Goal: Task Accomplishment & Management: Use online tool/utility

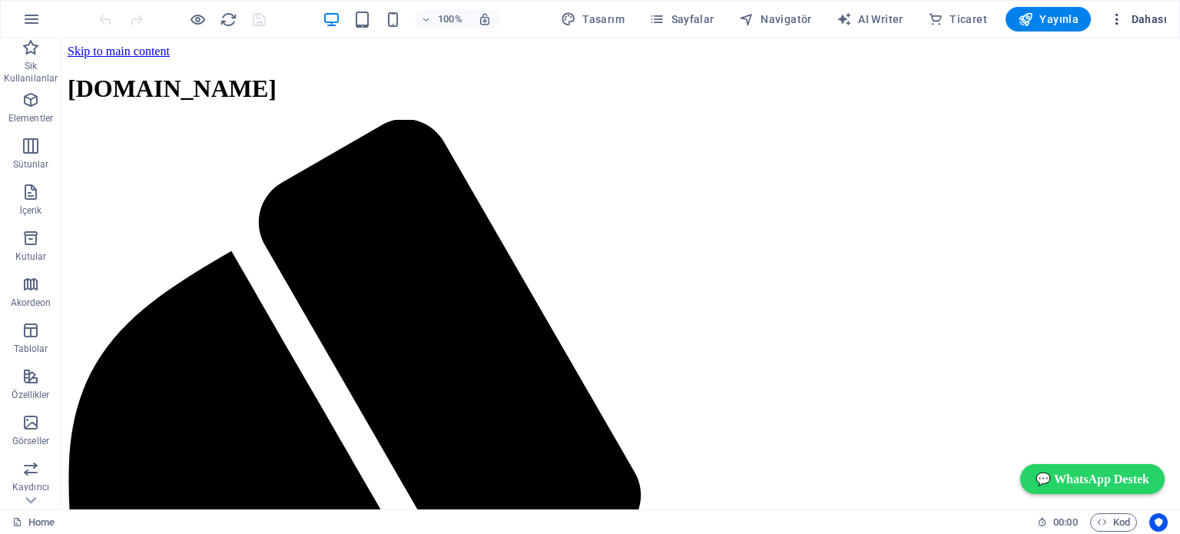
click at [1137, 17] on span "Dahası" at bounding box center [1139, 19] width 58 height 15
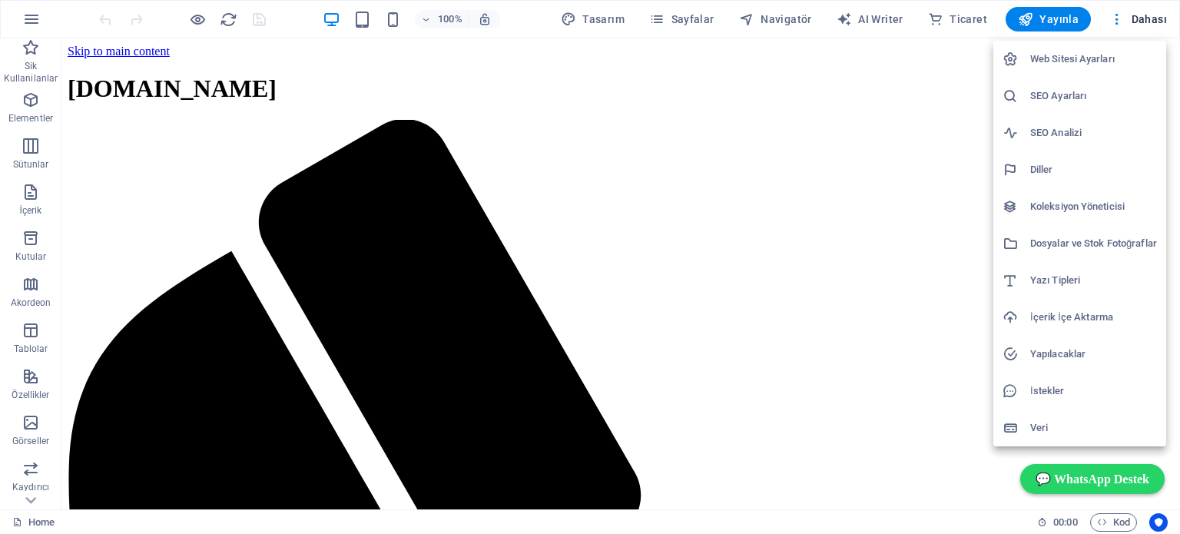
click at [33, 500] on div at bounding box center [590, 267] width 1180 height 534
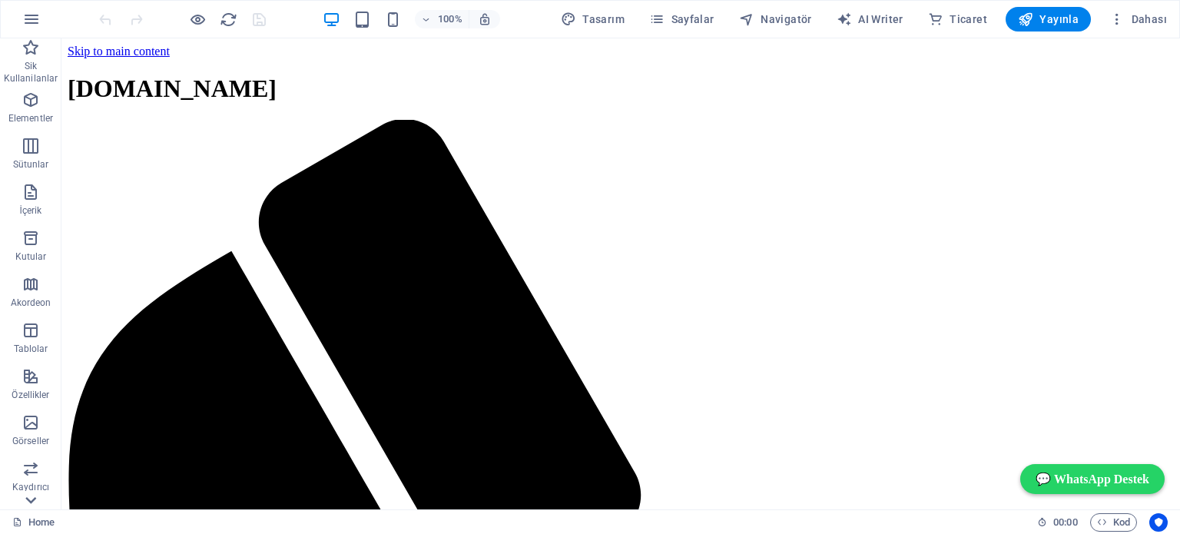
click at [32, 500] on icon at bounding box center [31, 500] width 22 height 22
click at [28, 19] on icon "button" at bounding box center [31, 19] width 18 height 18
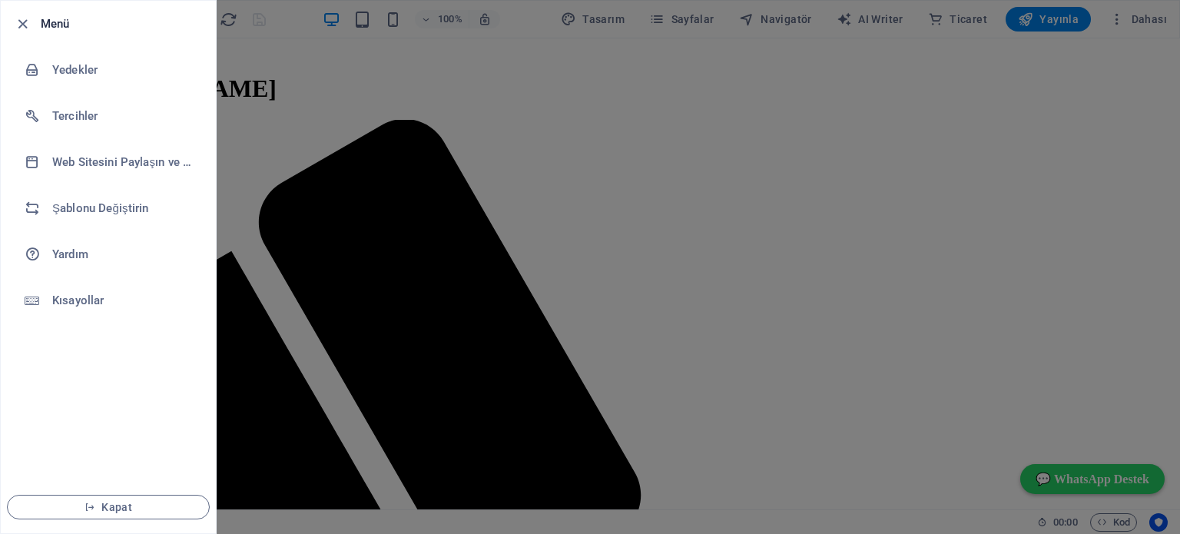
click at [277, 224] on div at bounding box center [590, 267] width 1180 height 534
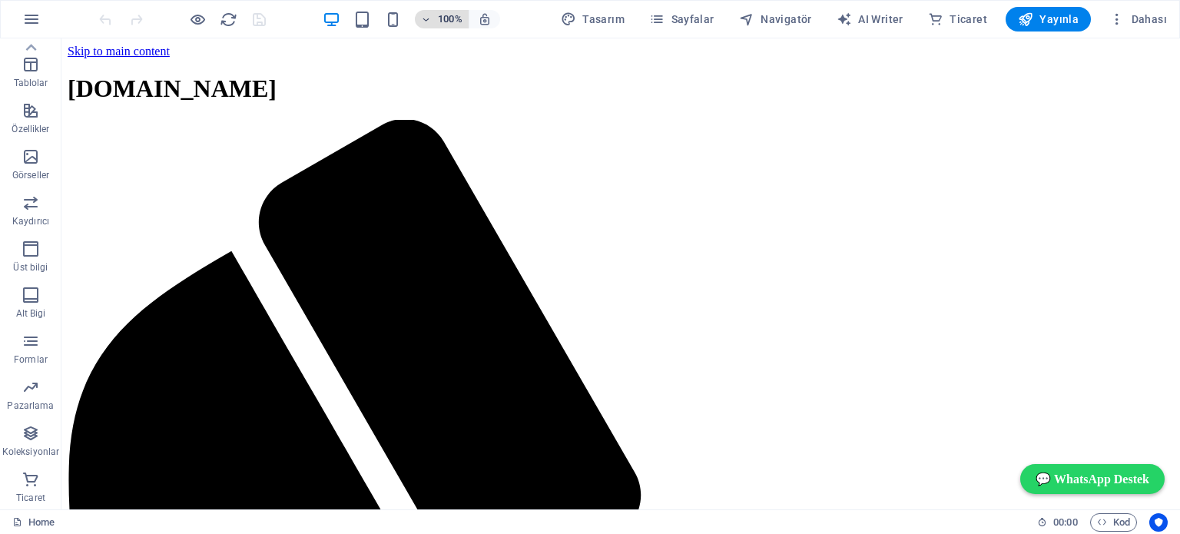
click at [439, 17] on span "100%" at bounding box center [441, 19] width 41 height 18
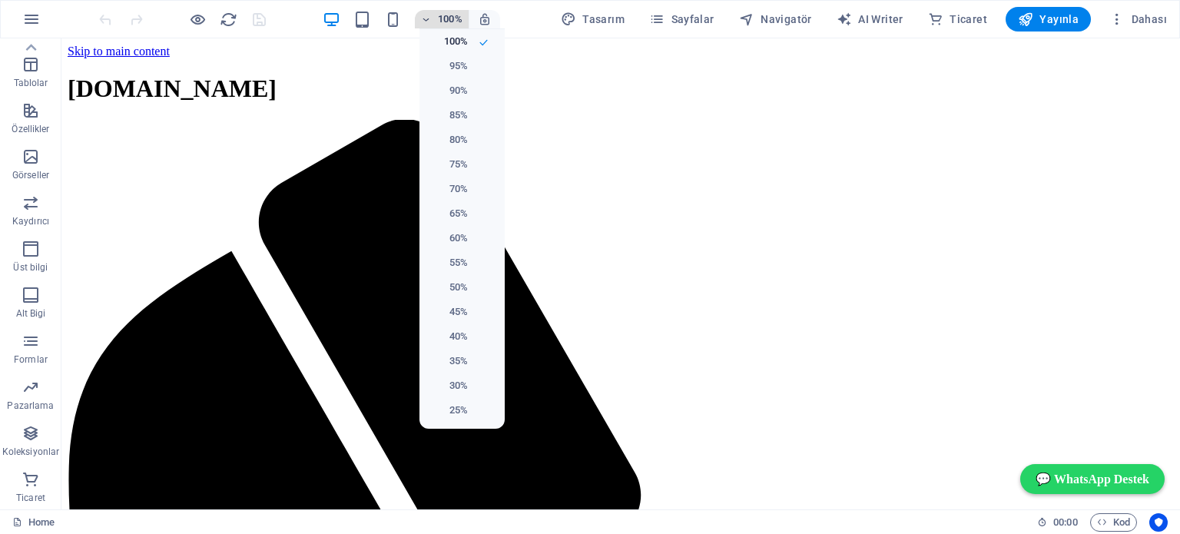
click at [439, 17] on div at bounding box center [590, 267] width 1180 height 534
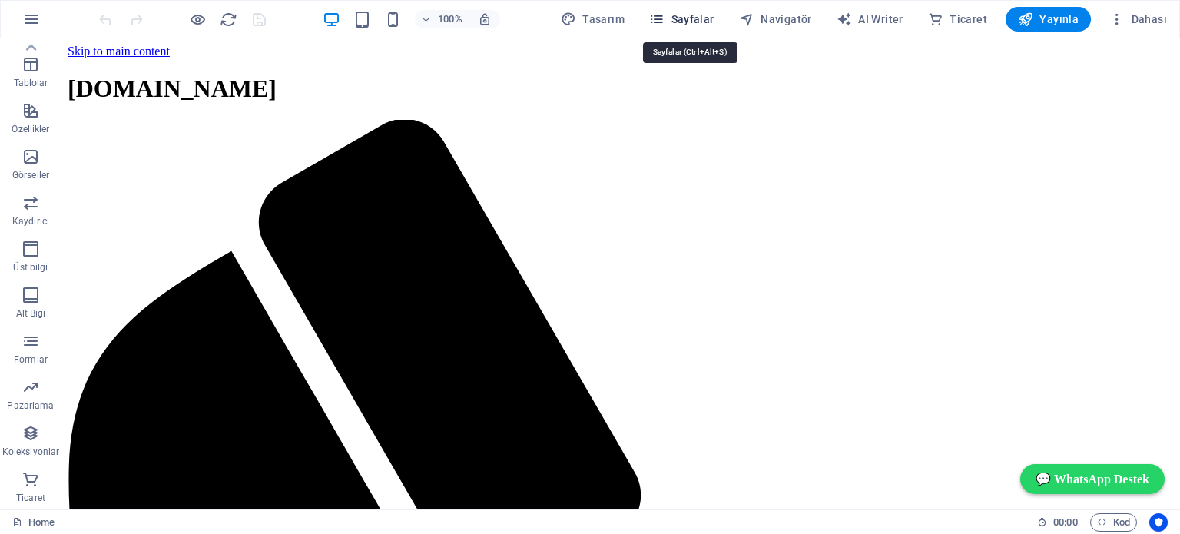
click at [689, 15] on span "Sayfalar" at bounding box center [681, 19] width 65 height 15
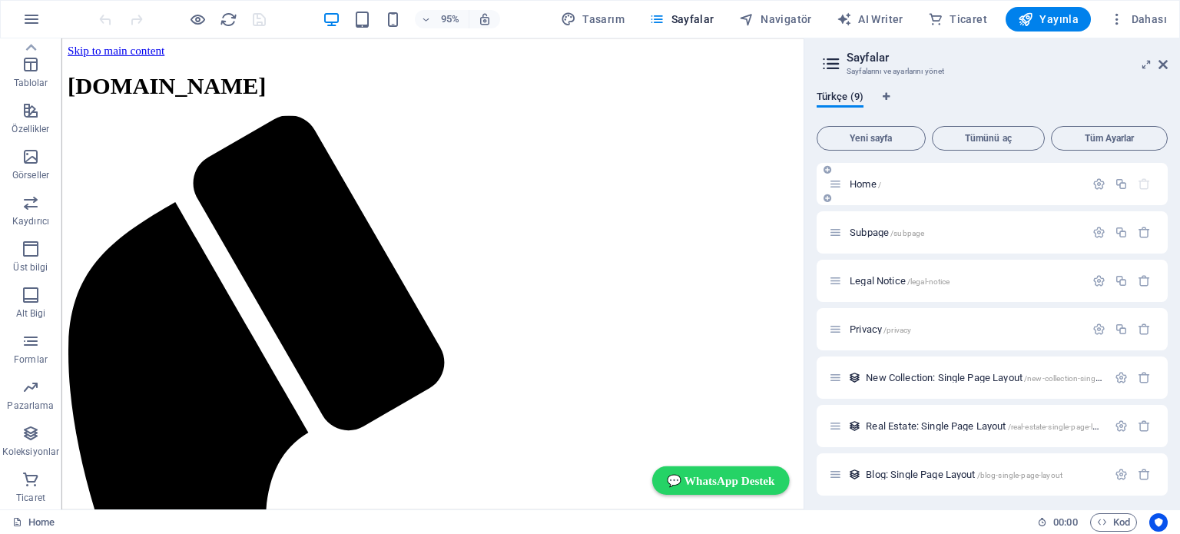
click at [894, 183] on p "Home /" at bounding box center [965, 184] width 231 height 10
drag, startPoint x: 898, startPoint y: 182, endPoint x: 1163, endPoint y: 61, distance: 292.3
click at [1163, 61] on icon at bounding box center [1163, 64] width 9 height 12
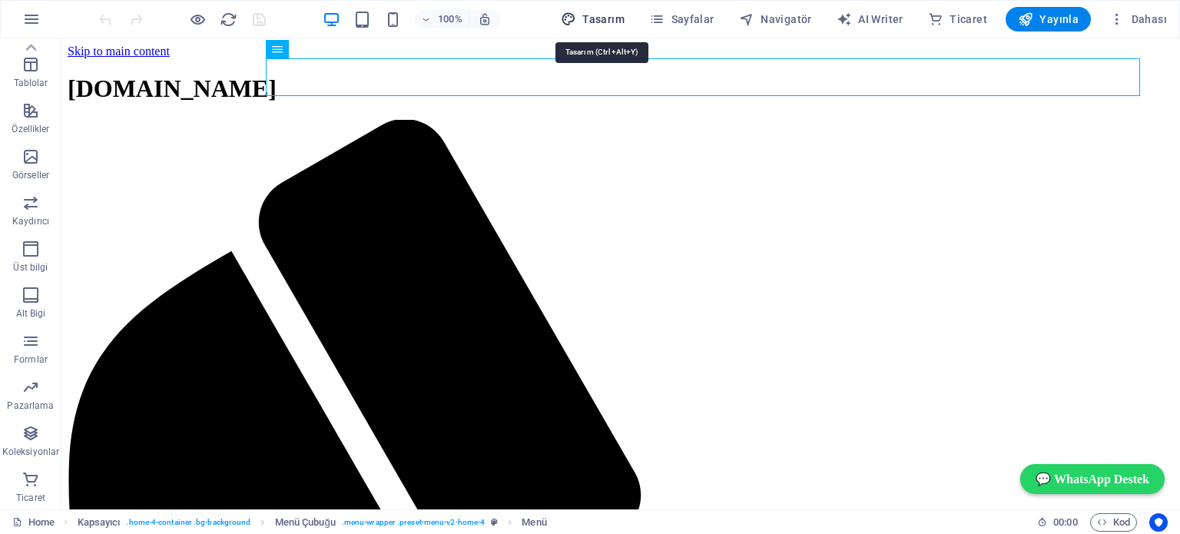
click at [613, 17] on span "Tasarım" at bounding box center [593, 19] width 64 height 15
select select "px"
select select "200"
select select "px"
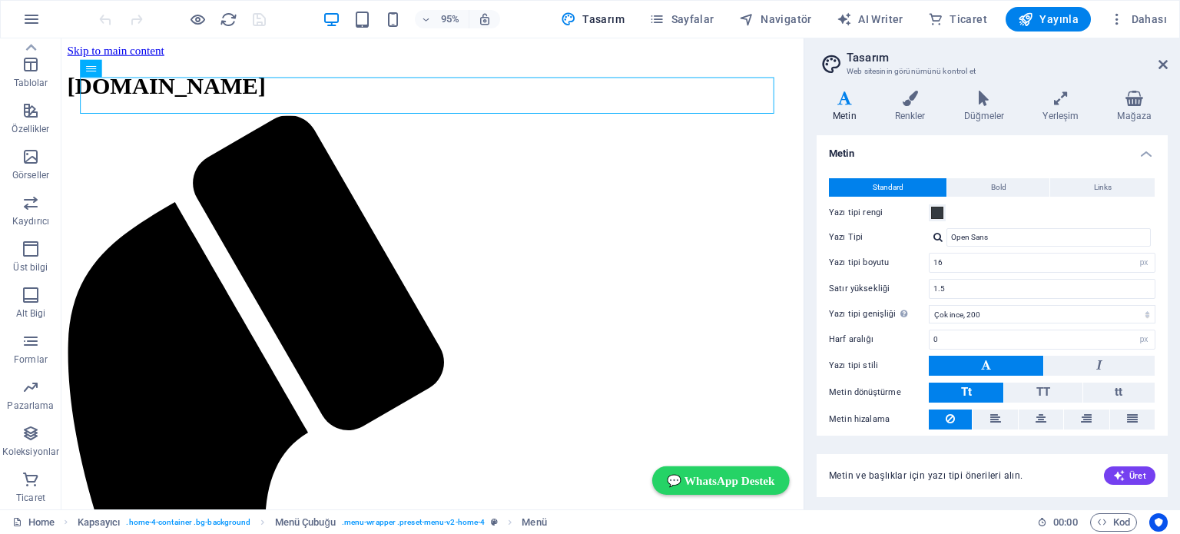
click at [845, 99] on icon at bounding box center [845, 98] width 56 height 15
click at [1163, 67] on icon at bounding box center [1163, 64] width 9 height 12
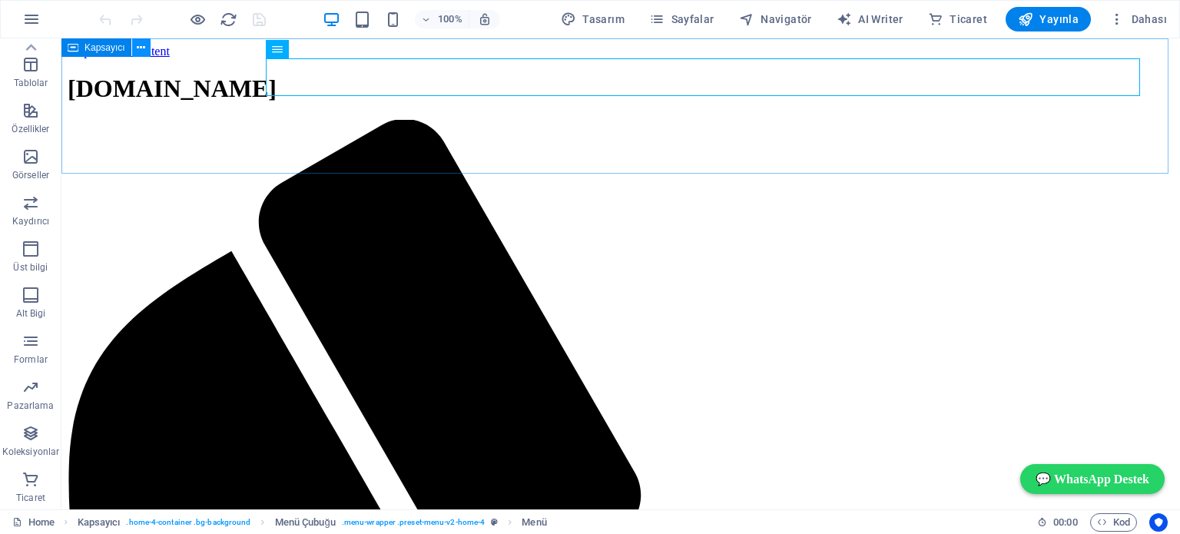
click at [141, 48] on icon at bounding box center [141, 48] width 8 height 16
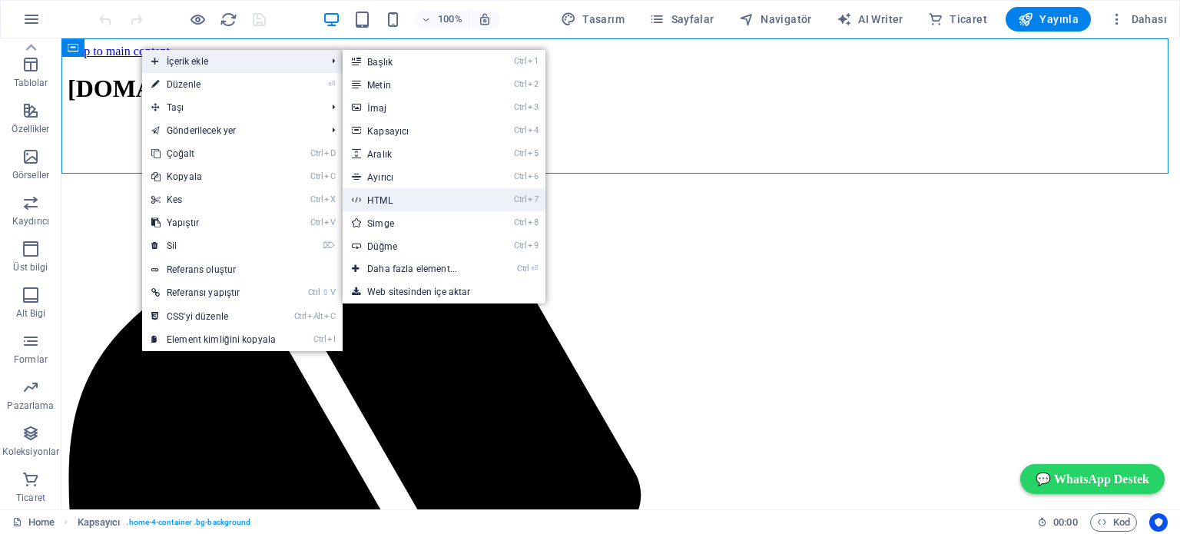
click at [384, 197] on link "Ctrl 7 HTML" at bounding box center [415, 199] width 145 height 23
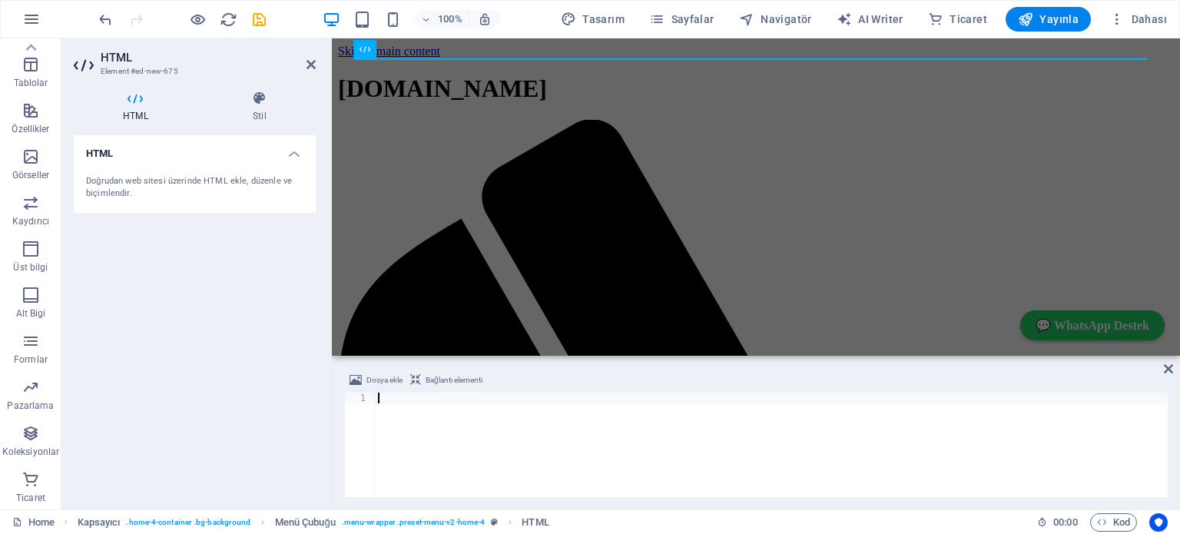
click at [134, 98] on icon at bounding box center [136, 98] width 124 height 15
click at [103, 154] on h4 "HTML" at bounding box center [195, 149] width 242 height 28
click at [103, 154] on h4 "HTML" at bounding box center [195, 153] width 242 height 37
drag, startPoint x: 104, startPoint y: 184, endPoint x: 88, endPoint y: 61, distance: 124.0
click at [88, 61] on icon at bounding box center [85, 65] width 23 height 25
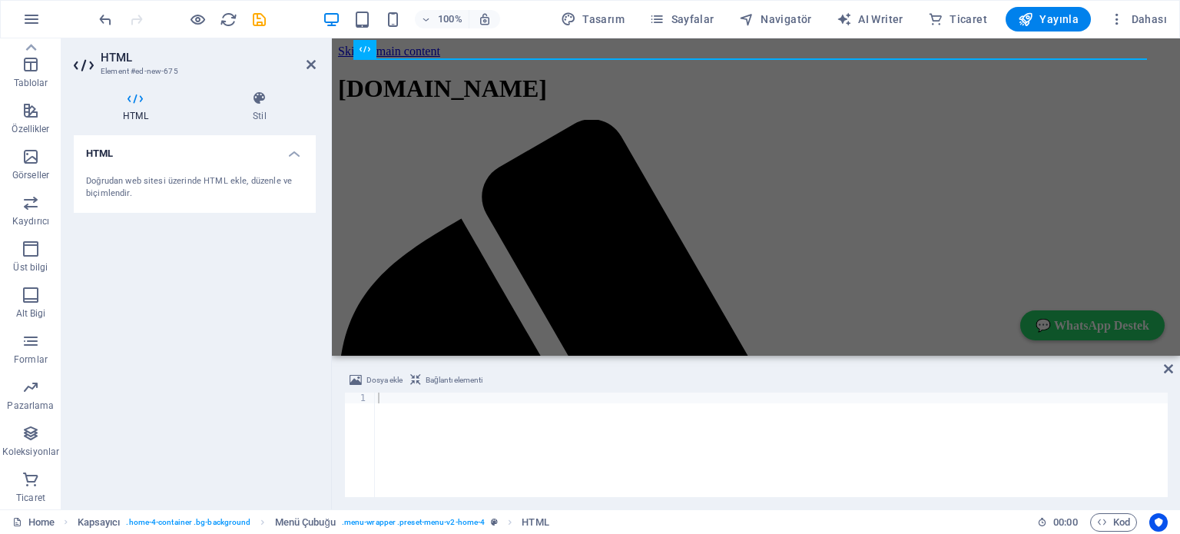
click at [134, 59] on h2 "HTML" at bounding box center [208, 58] width 215 height 14
click at [134, 97] on icon at bounding box center [136, 98] width 124 height 15
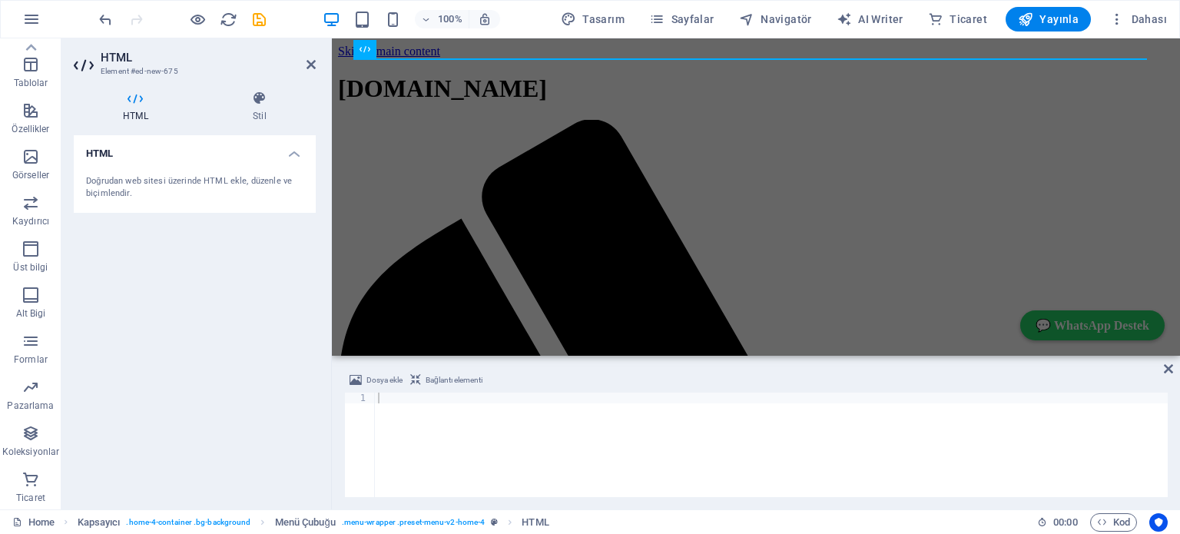
click at [134, 97] on icon at bounding box center [136, 98] width 124 height 15
click at [141, 147] on h4 "HTML" at bounding box center [195, 149] width 242 height 28
click at [141, 147] on h4 "HTML" at bounding box center [195, 153] width 242 height 37
drag, startPoint x: 97, startPoint y: 176, endPoint x: 148, endPoint y: 143, distance: 61.2
click at [148, 143] on h4 "HTML" at bounding box center [195, 149] width 242 height 28
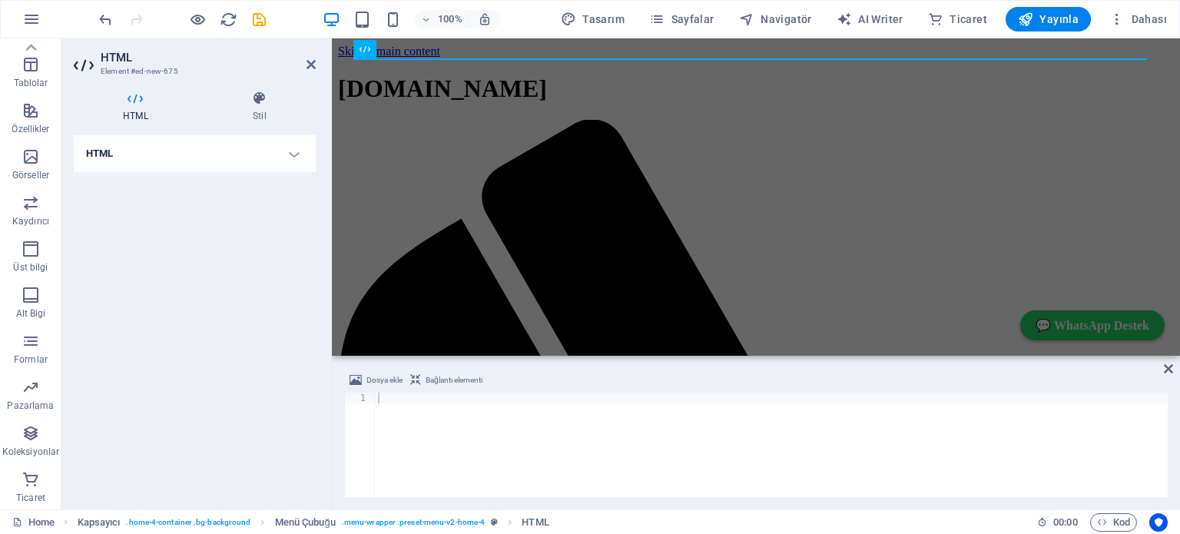
click at [120, 68] on h3 "Element #ed-new-675" at bounding box center [193, 72] width 184 height 14
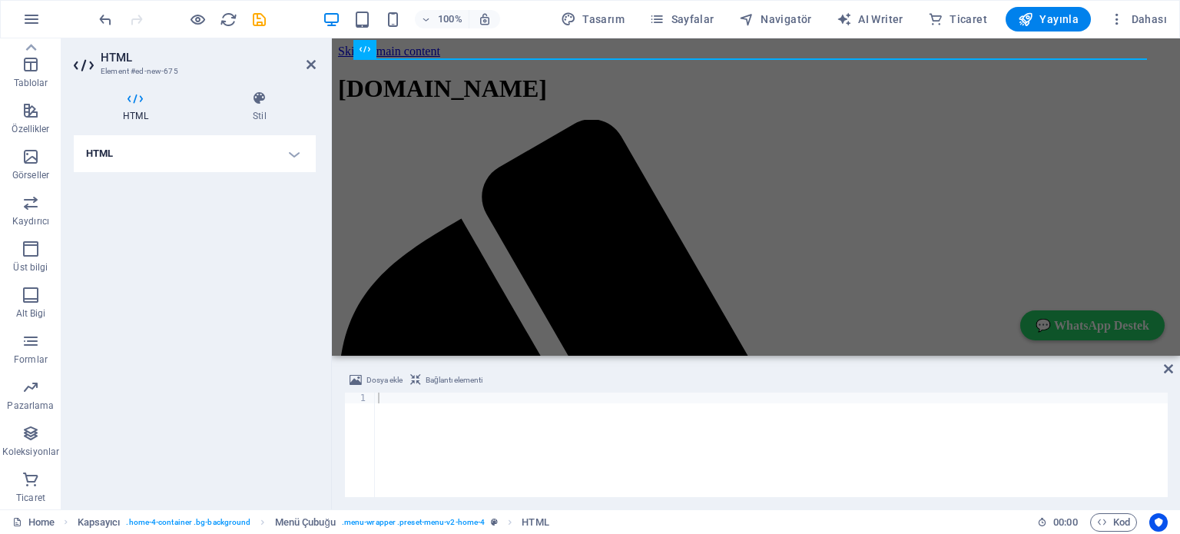
click at [135, 101] on icon at bounding box center [136, 98] width 124 height 15
click at [79, 63] on icon at bounding box center [85, 65] width 23 height 25
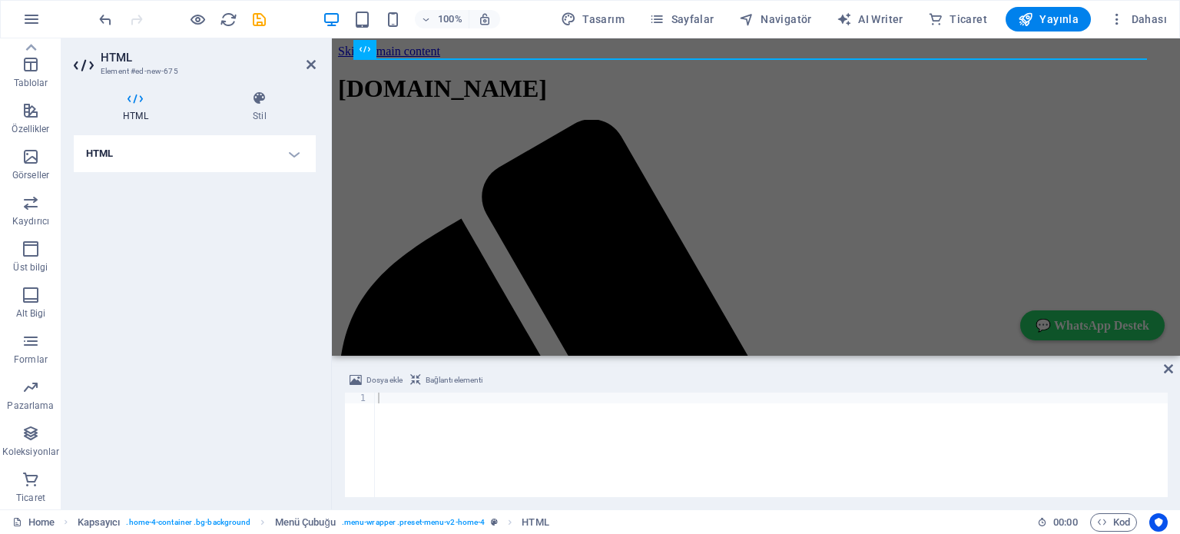
click at [79, 63] on icon at bounding box center [85, 65] width 23 height 25
click at [310, 61] on icon at bounding box center [311, 64] width 9 height 12
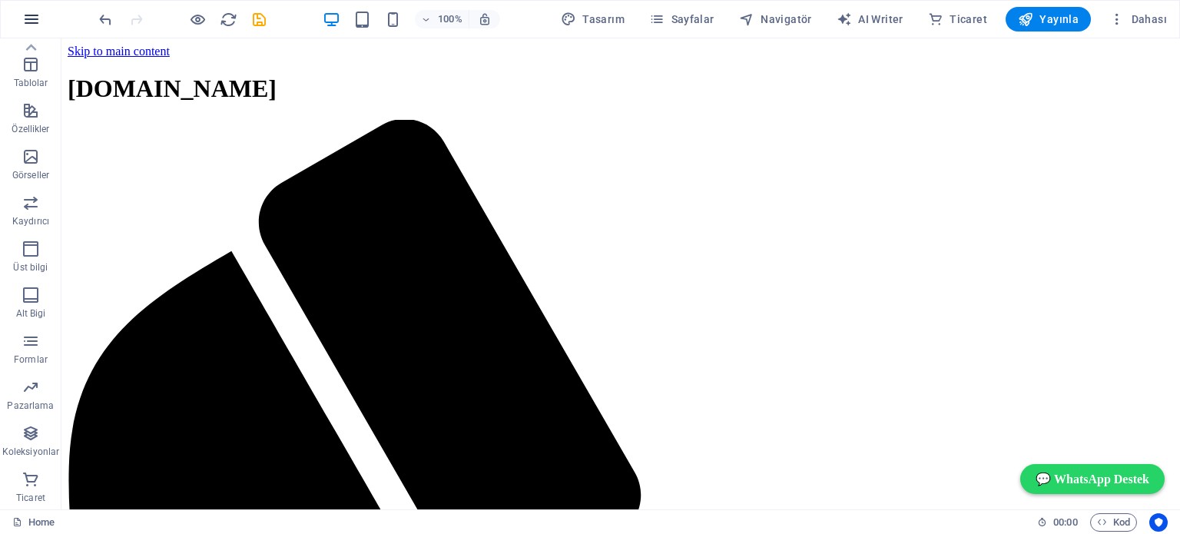
click at [34, 18] on icon "button" at bounding box center [31, 19] width 18 height 18
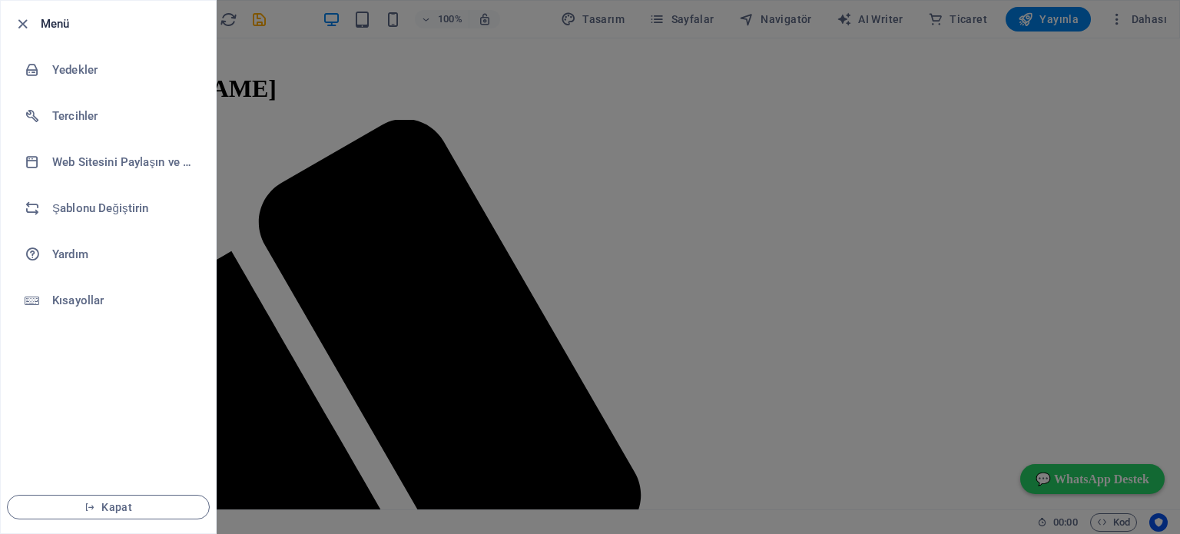
click at [350, 253] on div at bounding box center [590, 267] width 1180 height 534
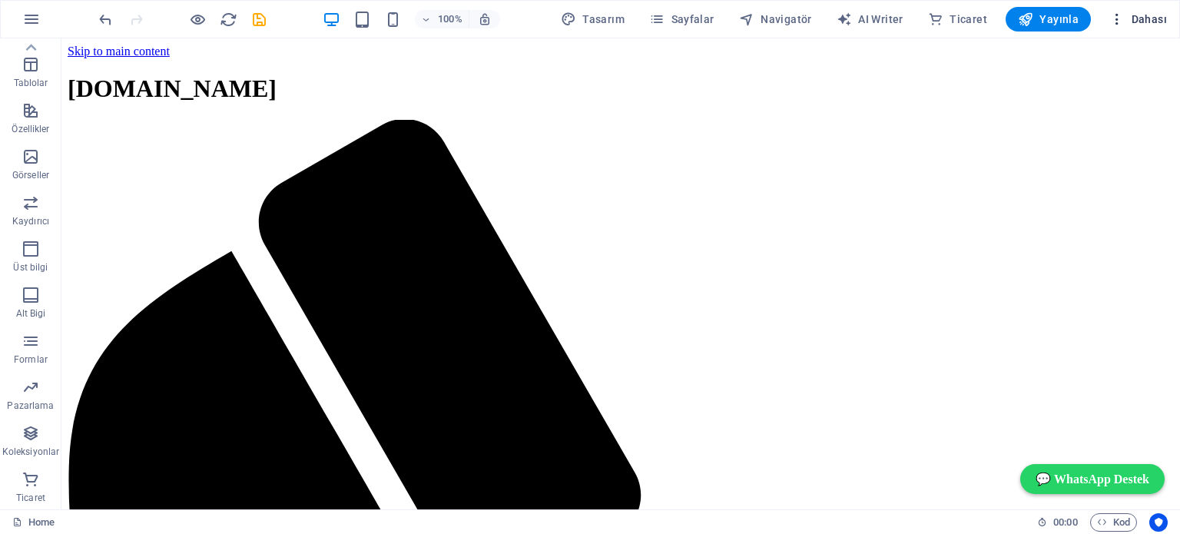
click at [1146, 17] on span "Dahası" at bounding box center [1139, 19] width 58 height 15
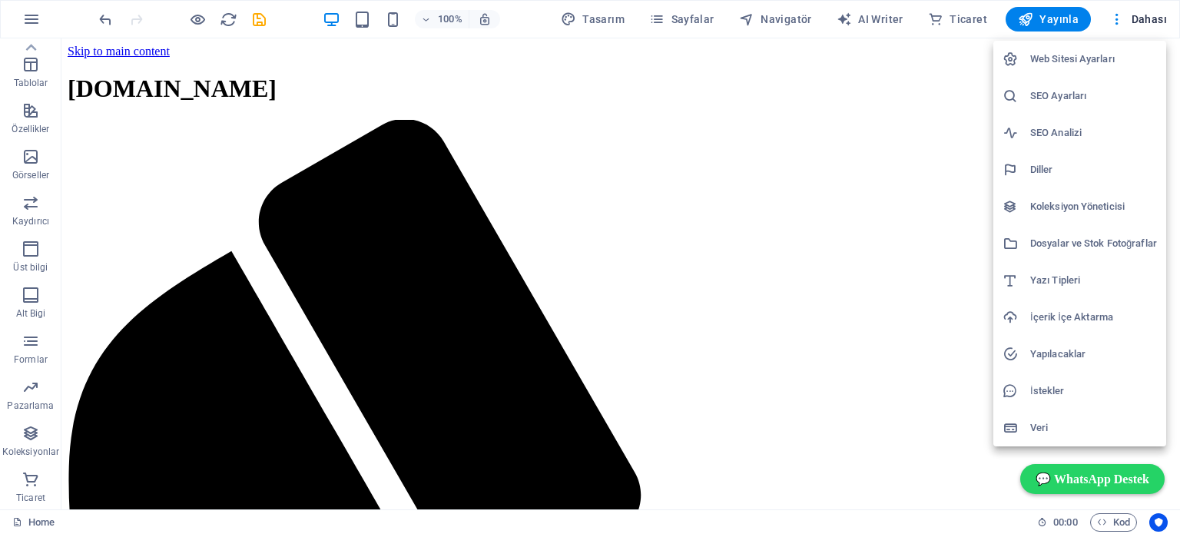
click at [1074, 57] on h6 "Web Sitesi Ayarları" at bounding box center [1093, 59] width 127 height 18
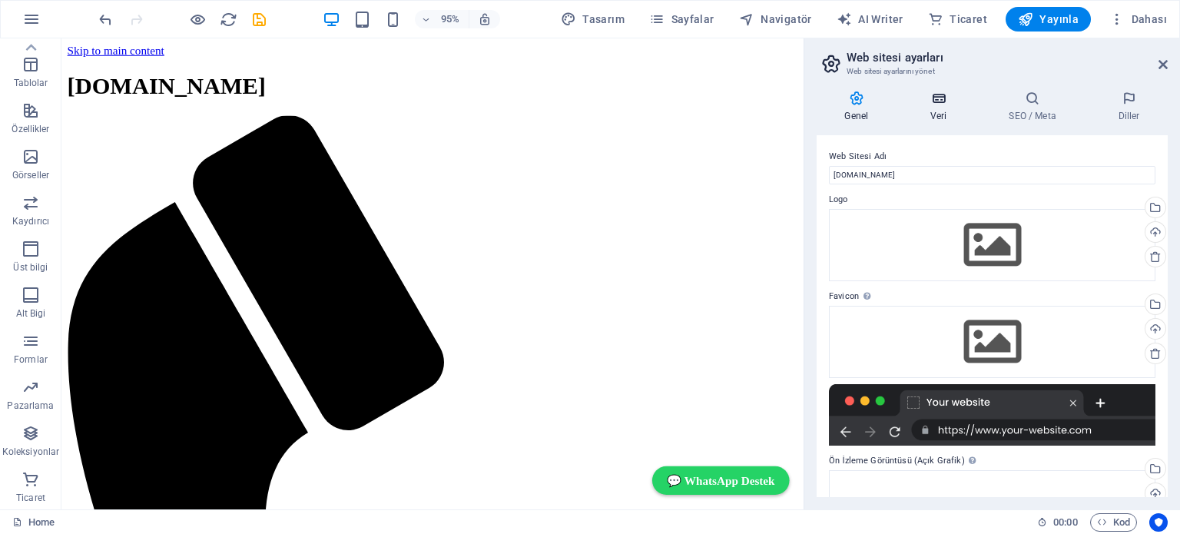
click at [941, 101] on icon at bounding box center [939, 98] width 72 height 15
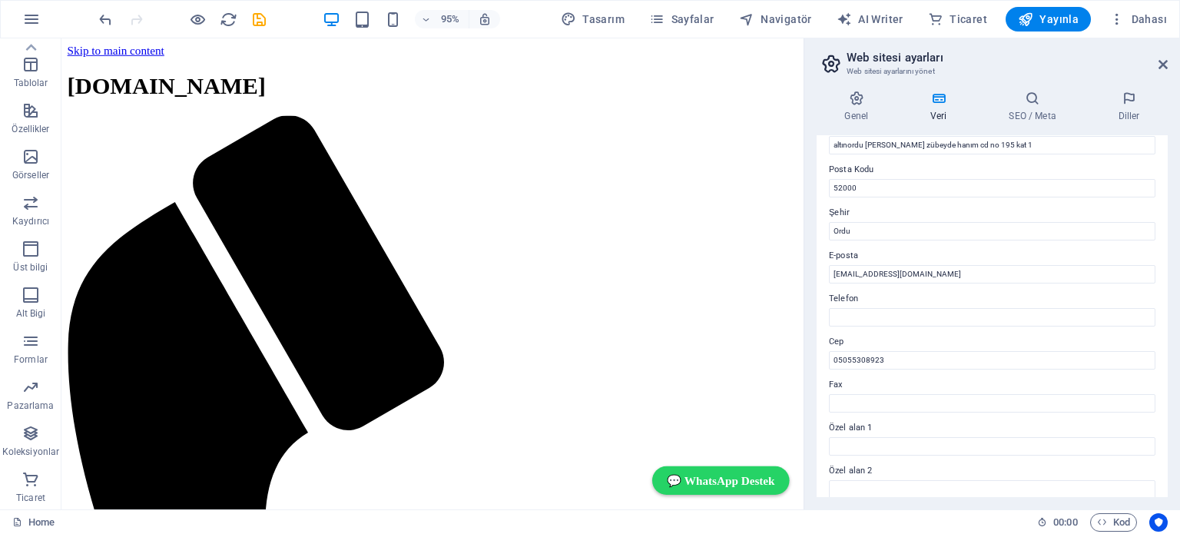
scroll to position [0, 0]
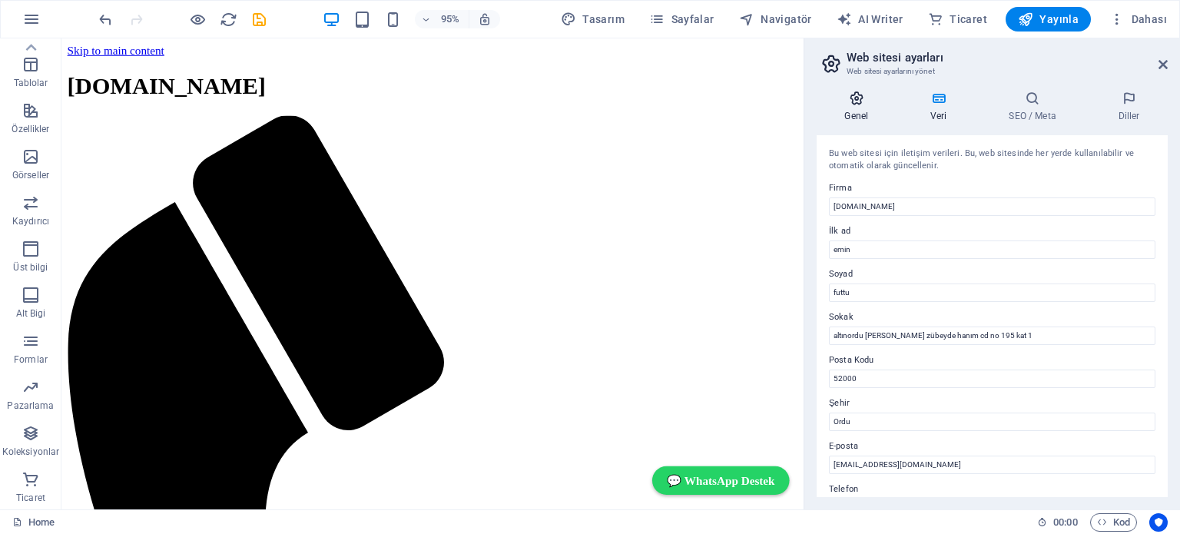
click at [859, 102] on icon at bounding box center [857, 98] width 80 height 15
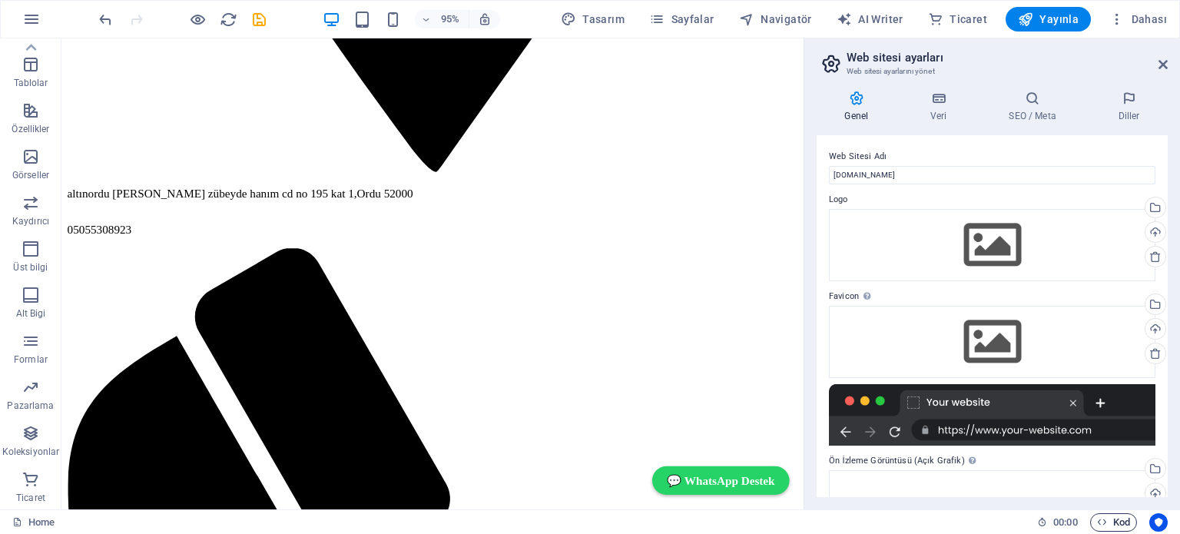
click at [1109, 520] on span "Kod" at bounding box center [1113, 522] width 33 height 18
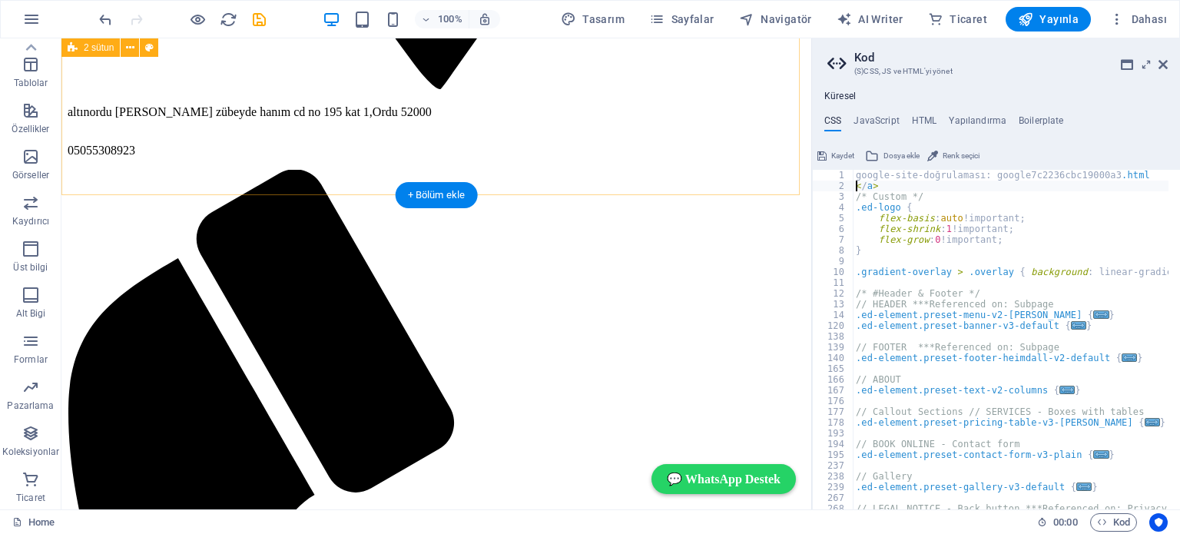
type textarea "</a>"
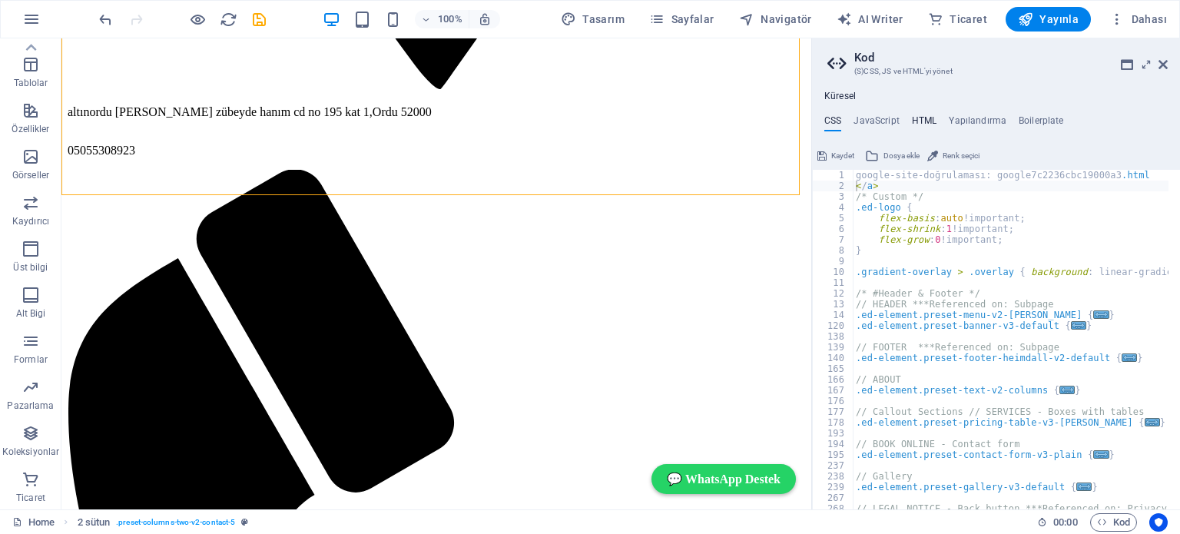
click at [922, 119] on h4 "HTML" at bounding box center [924, 123] width 25 height 17
type textarea "<a href="#main-content" class="wv-link-content button">Skip to main content</a>"
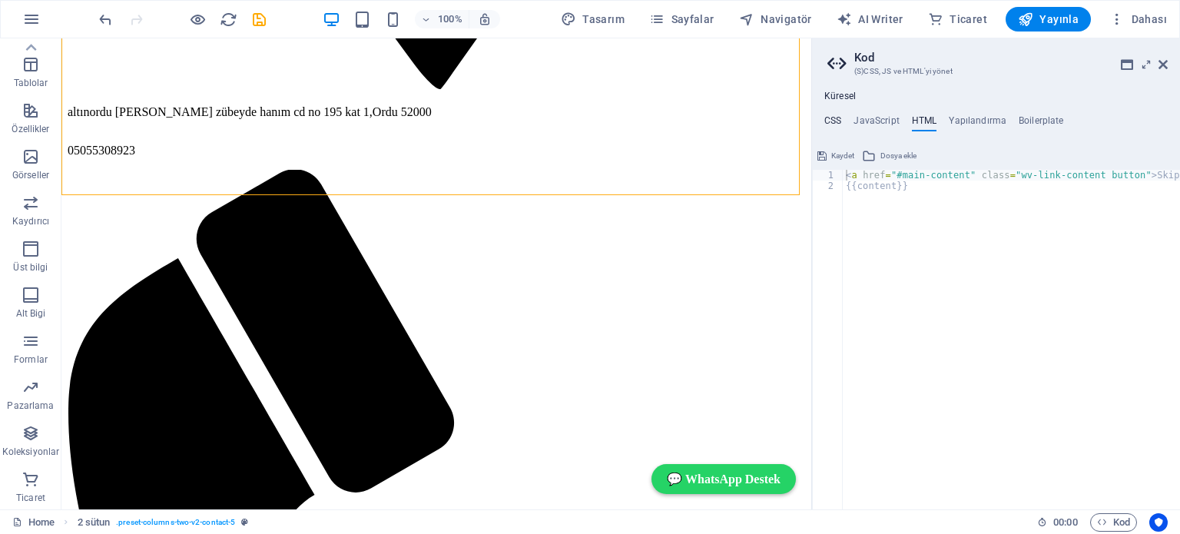
click at [835, 119] on h4 "CSS" at bounding box center [833, 123] width 17 height 17
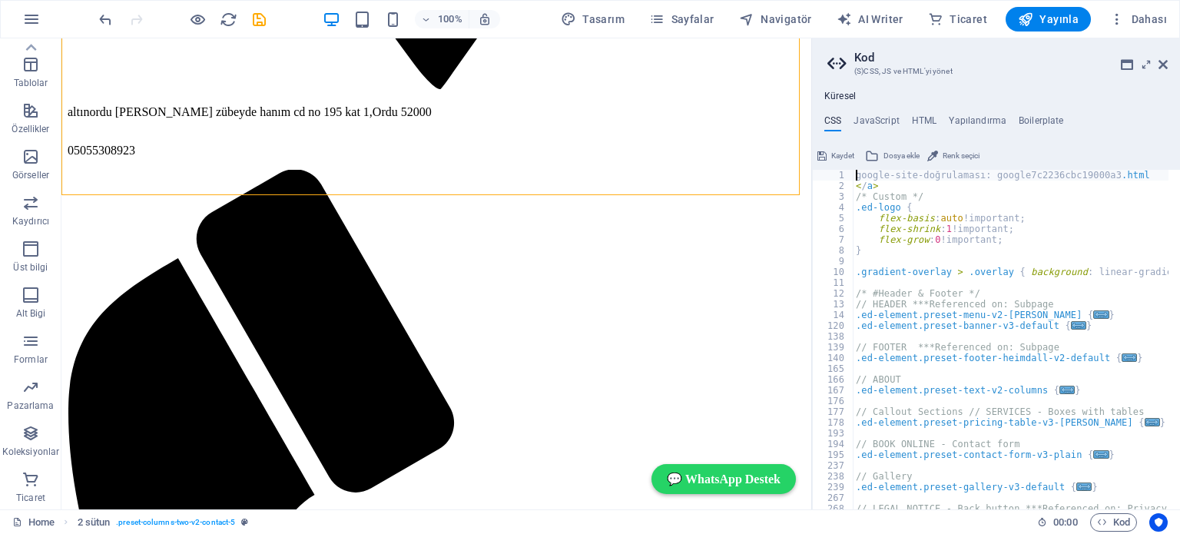
click at [856, 174] on div "google-site-doğrulaması: google7c2236cbc19000a3 .html < / a > /* Custom */ .ed-…" at bounding box center [1169, 345] width 632 height 350
type textarea "l"
type textarea "</a>"
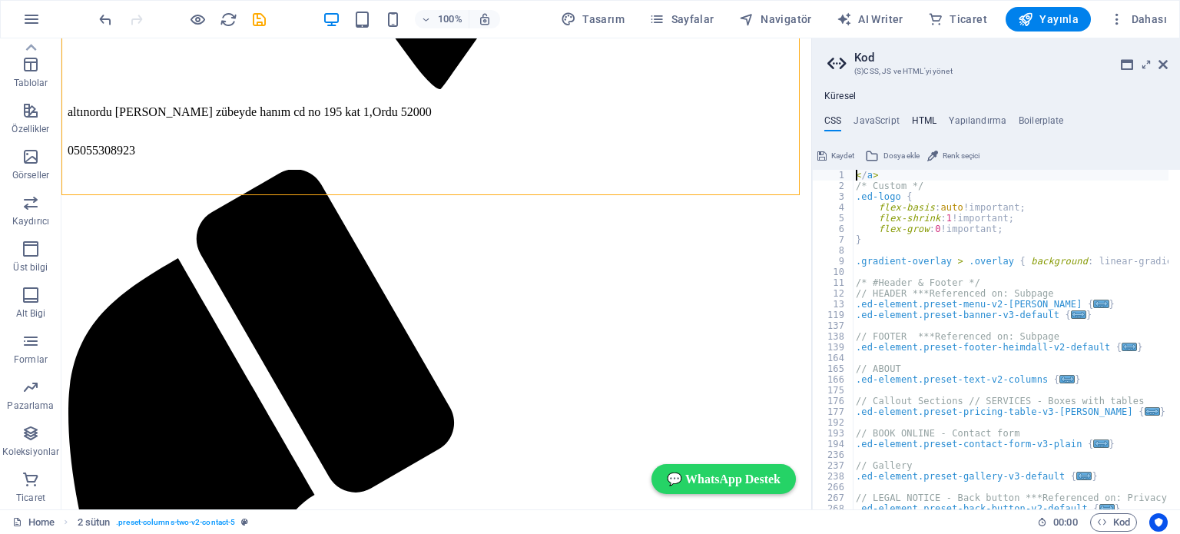
click at [921, 116] on h4 "HTML" at bounding box center [924, 123] width 25 height 17
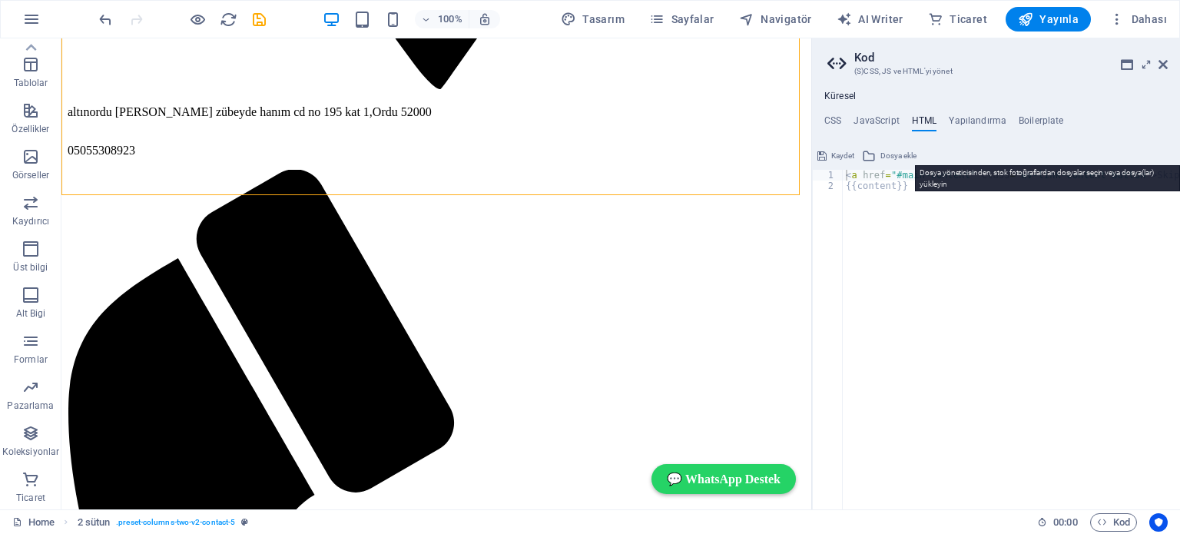
click at [889, 155] on span "Dosya ekle" at bounding box center [899, 156] width 36 height 18
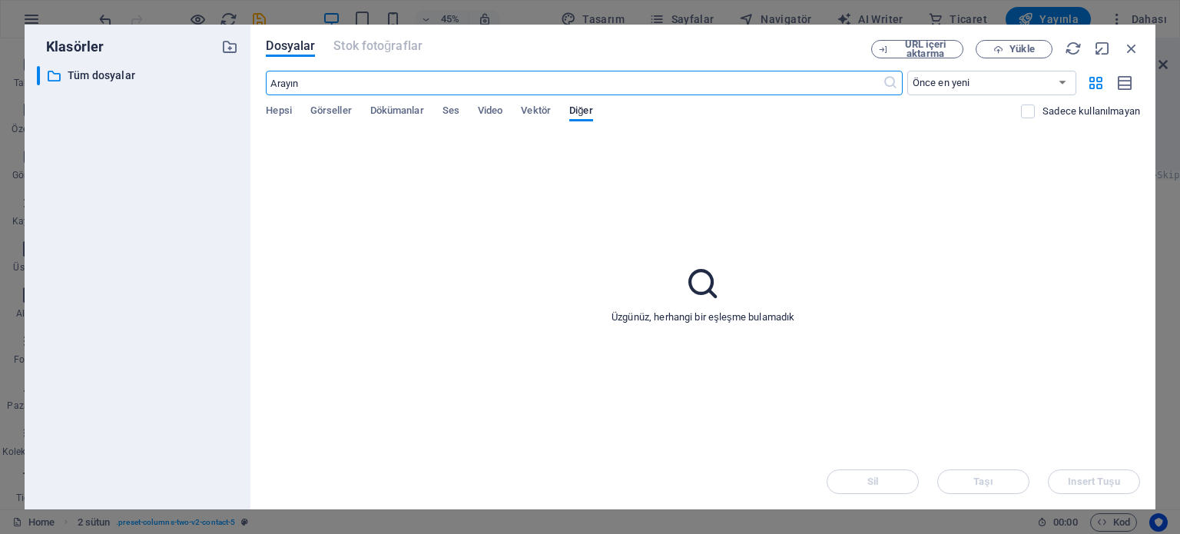
scroll to position [1667, 0]
click at [1130, 48] on icon "button" at bounding box center [1131, 48] width 17 height 17
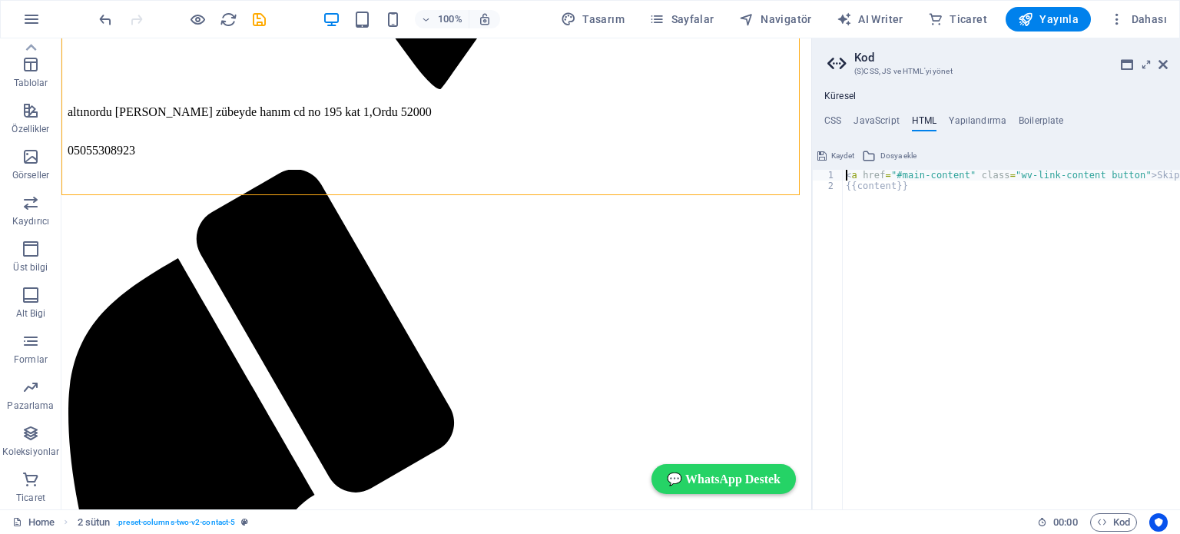
paste textarea "google-site-doğrulaması: google7c2236cbc19000a3.html"
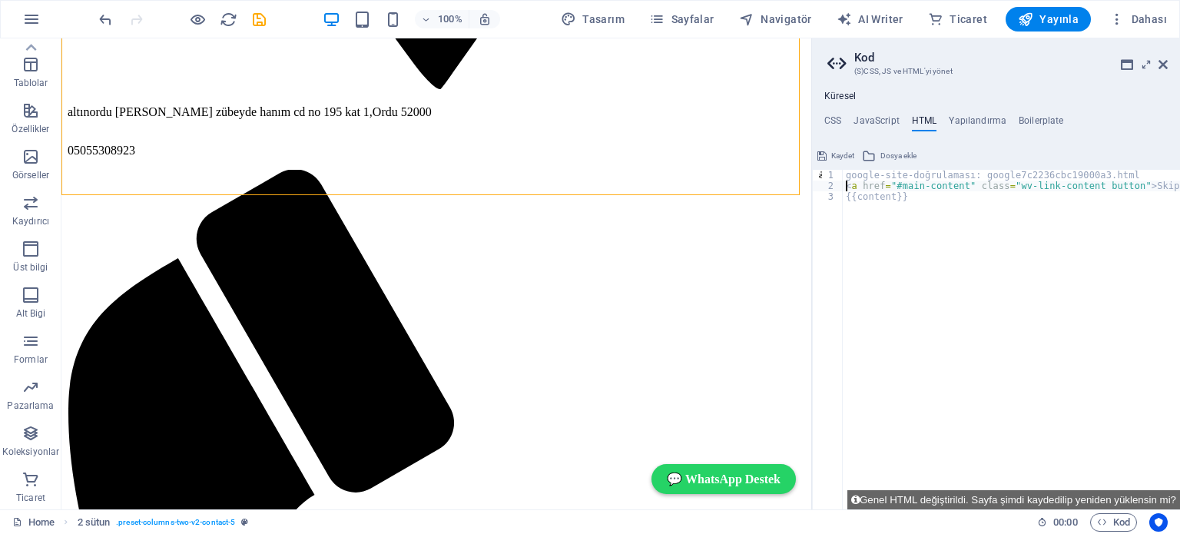
type textarea "<a href="#main-content" class="wv-link-content button">Skip to main content</a>"
click at [836, 154] on span "Kaydet" at bounding box center [842, 156] width 23 height 18
checkbox input "false"
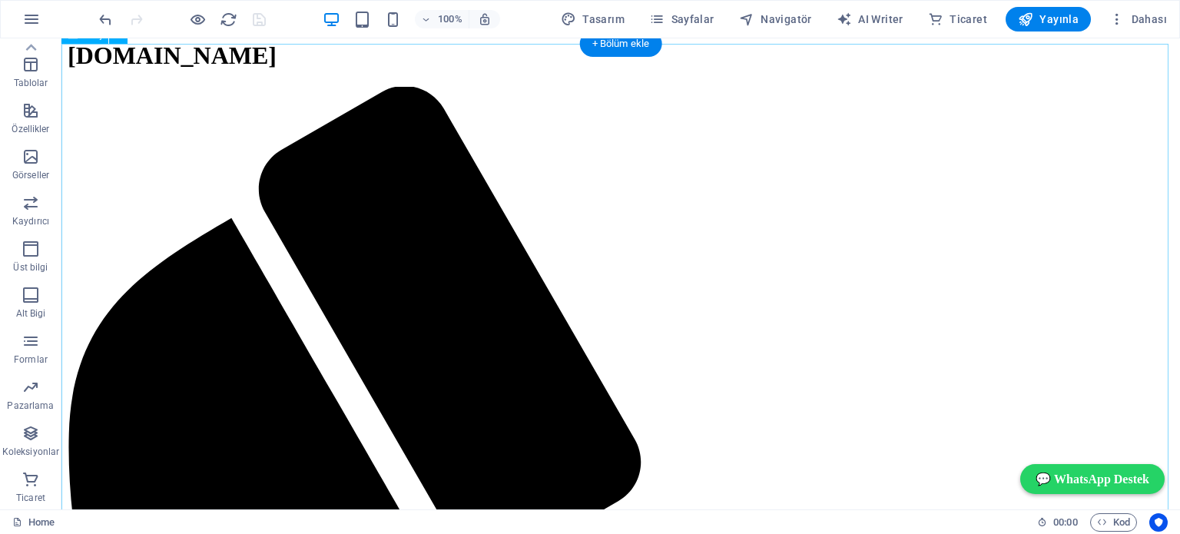
scroll to position [0, 0]
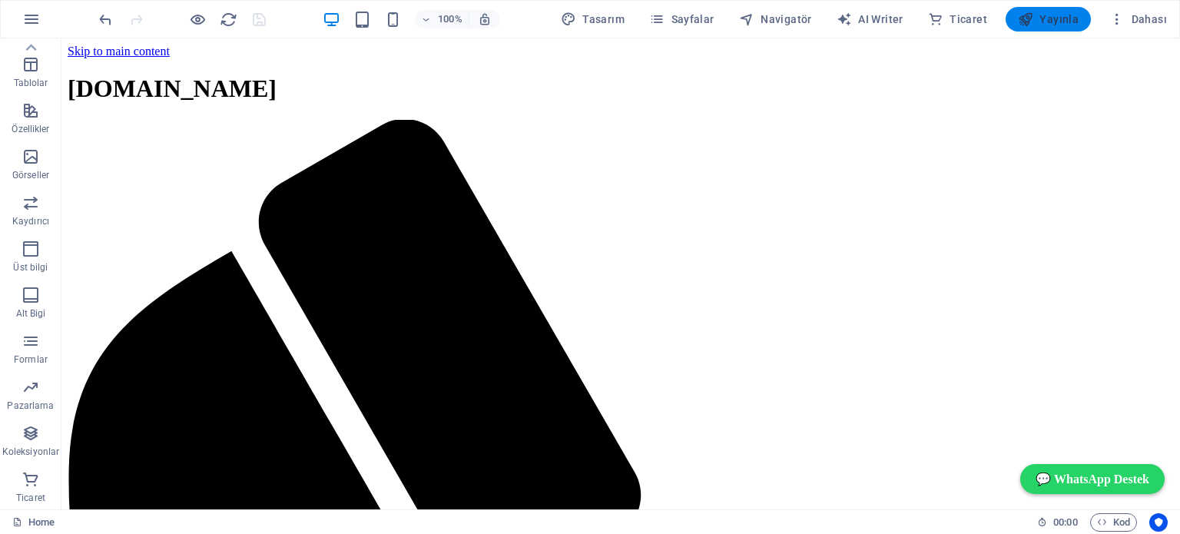
click at [1054, 16] on span "Yayınla" at bounding box center [1048, 19] width 61 height 15
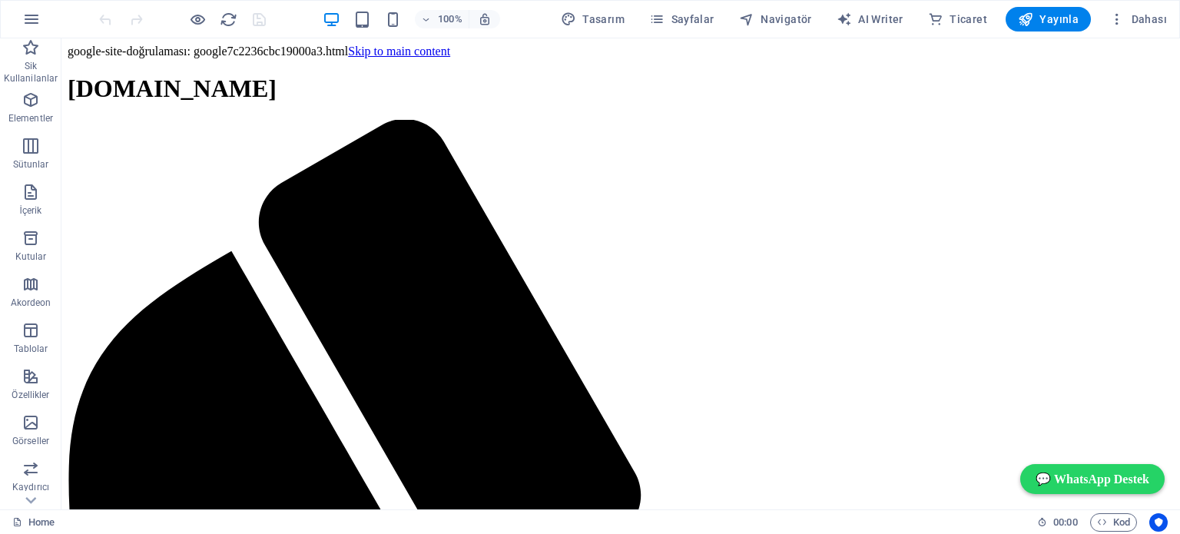
click at [188, 48] on icon at bounding box center [185, 48] width 8 height 16
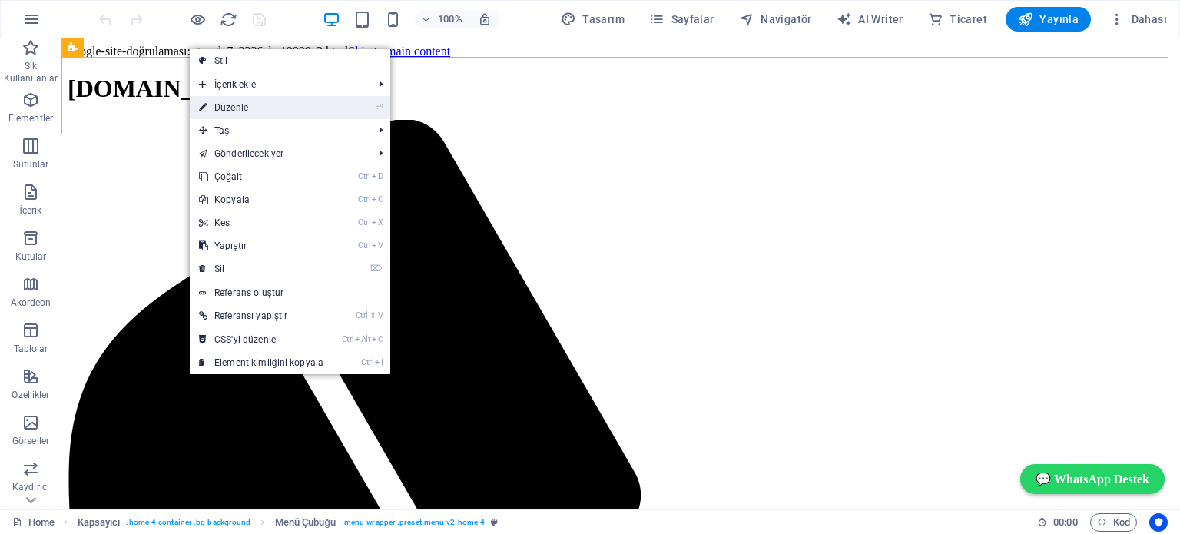
click at [227, 104] on link "⏎ Düzenle" at bounding box center [261, 107] width 143 height 23
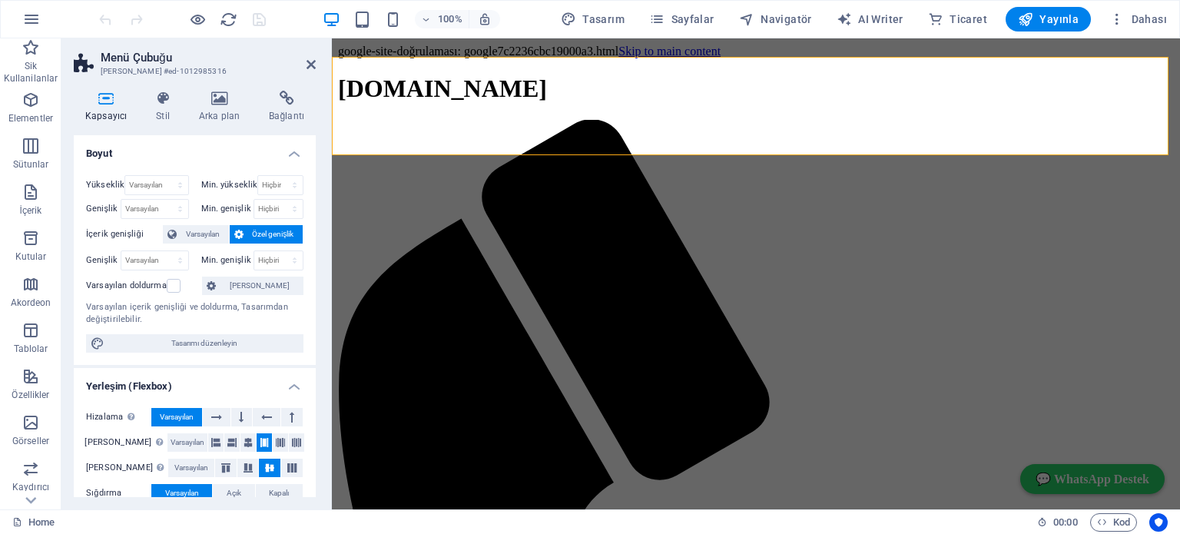
click at [206, 341] on span "Tasarımı düzenleyin" at bounding box center [204, 343] width 190 height 18
select select "rem"
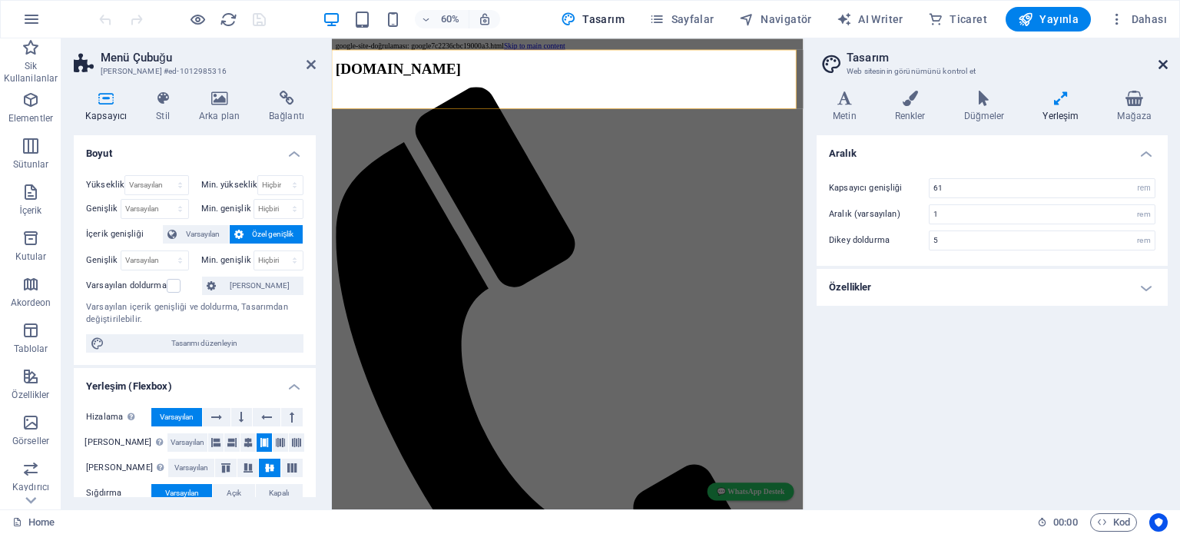
click at [1163, 61] on icon at bounding box center [1163, 64] width 9 height 12
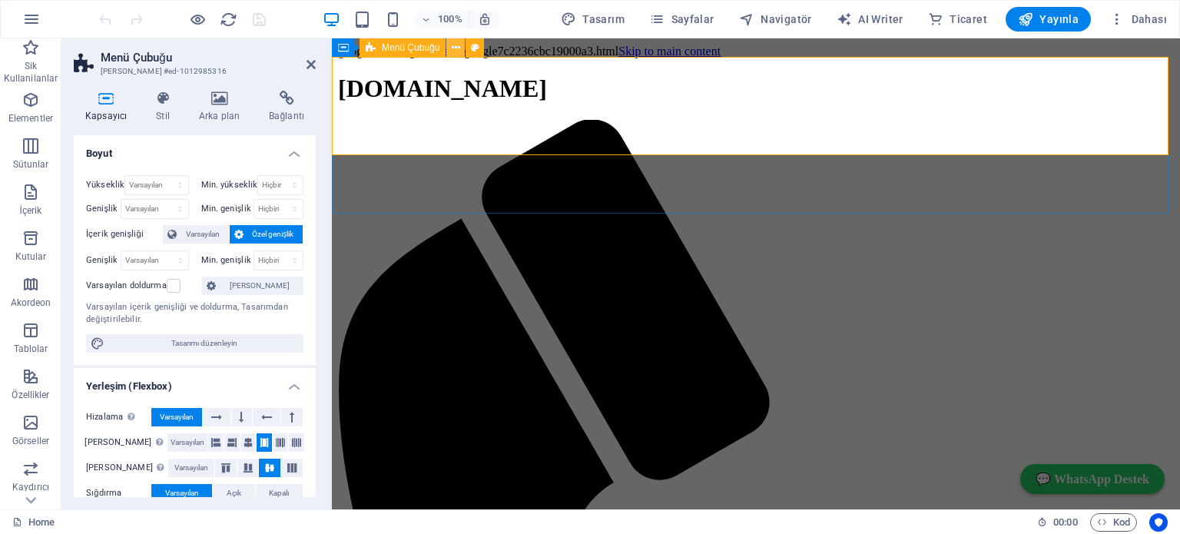
click at [453, 45] on icon at bounding box center [456, 48] width 8 height 16
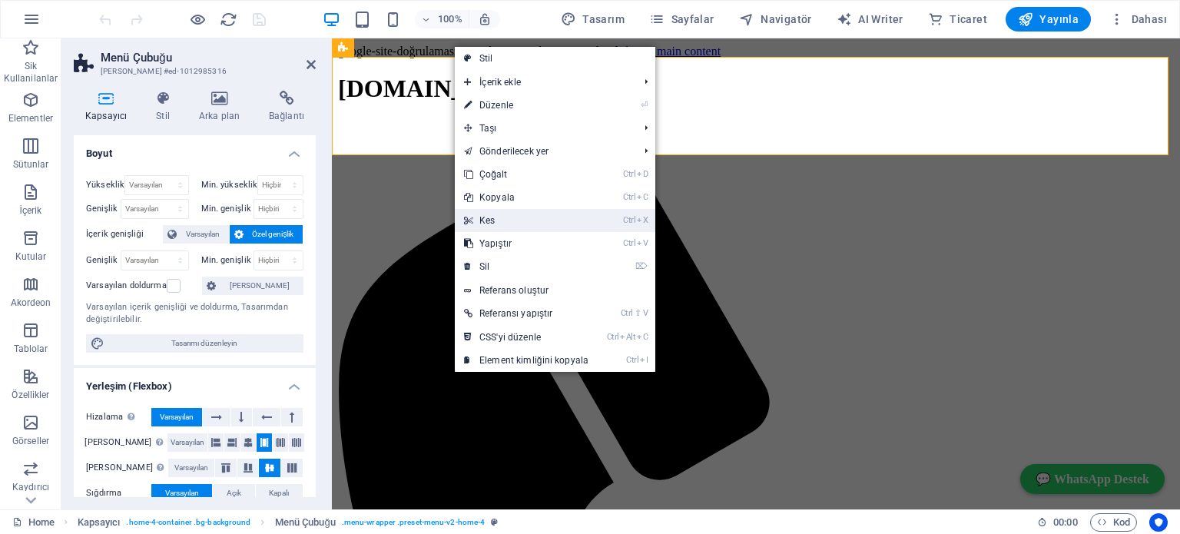
click at [483, 219] on link "Ctrl X Kes" at bounding box center [526, 220] width 143 height 23
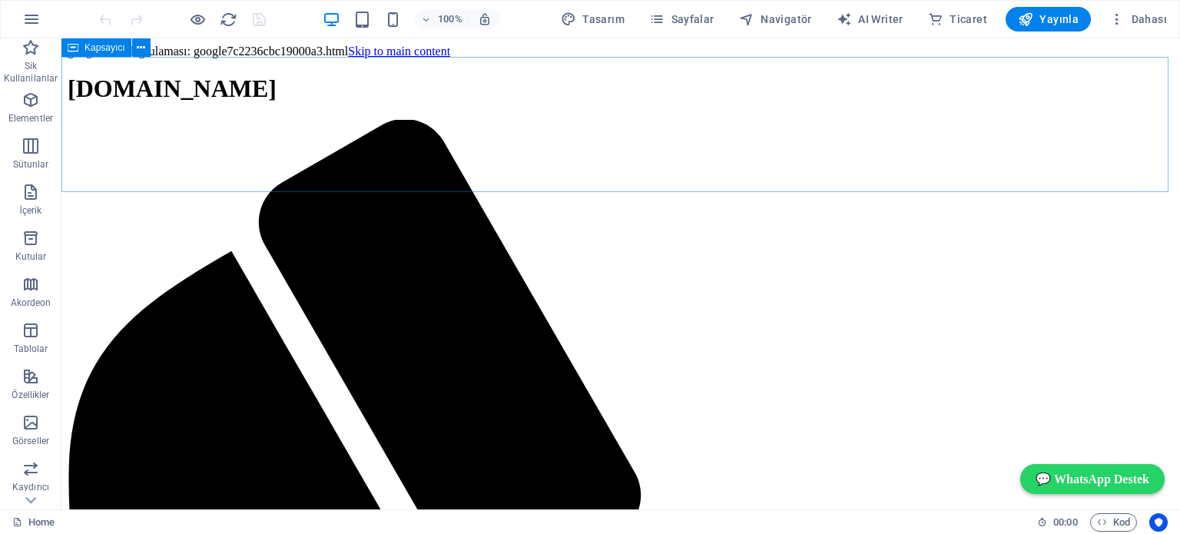
click at [73, 48] on icon at bounding box center [73, 47] width 11 height 18
click at [138, 46] on icon at bounding box center [141, 48] width 8 height 16
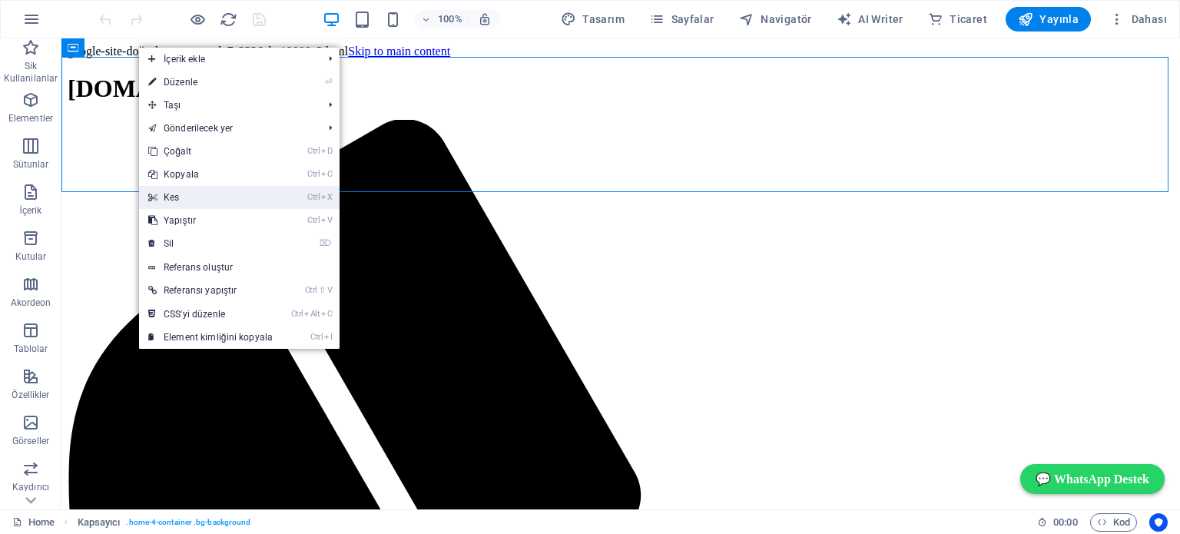
click at [161, 195] on link "Ctrl X Kes" at bounding box center [210, 197] width 143 height 23
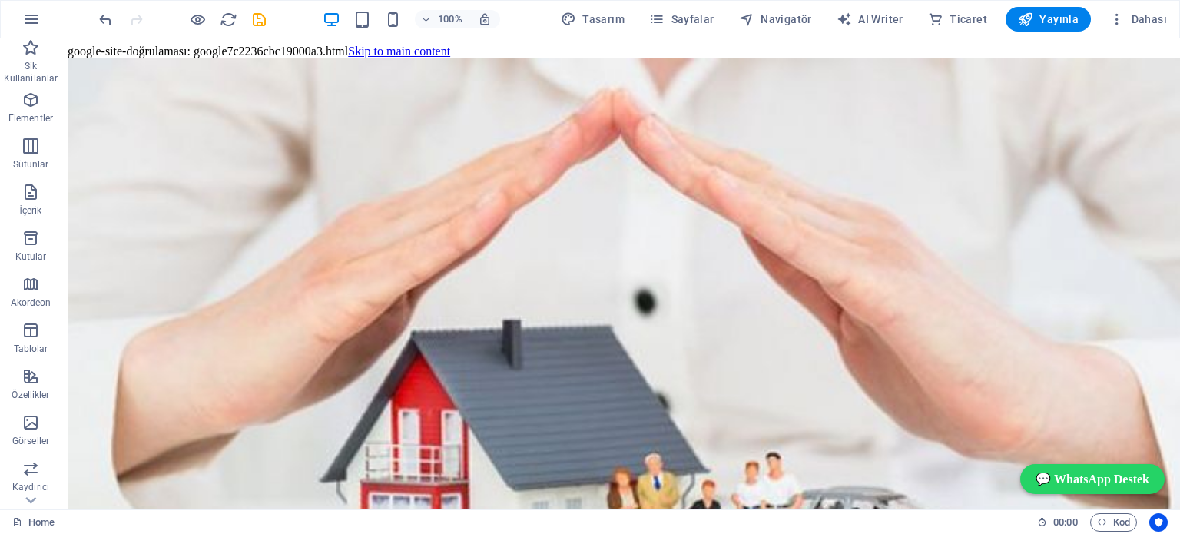
click at [118, 45] on icon at bounding box center [118, 48] width 8 height 16
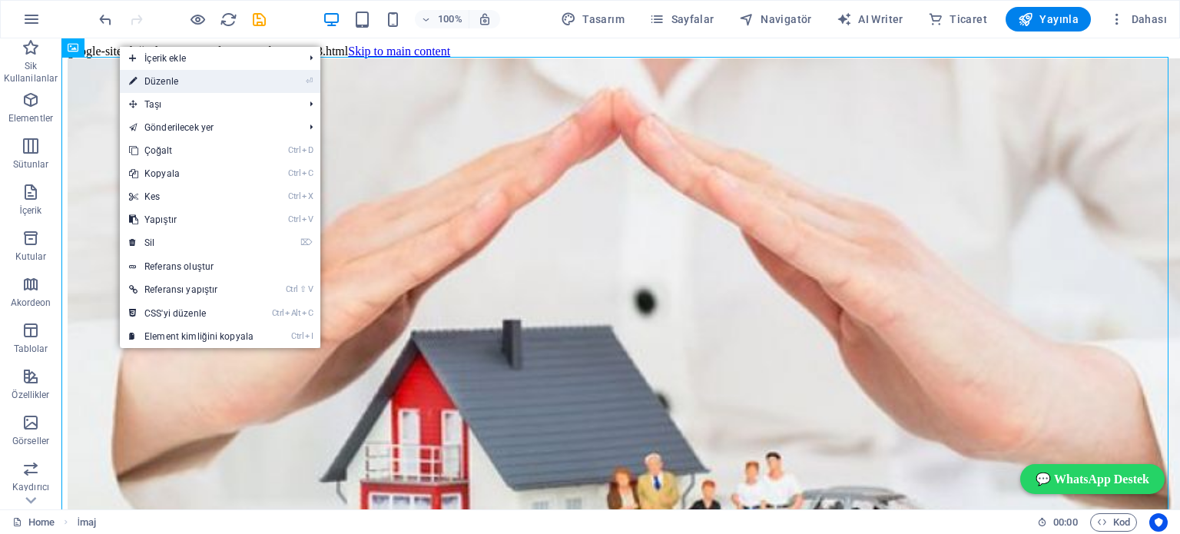
click at [148, 78] on link "⏎ Düzenle" at bounding box center [191, 81] width 143 height 23
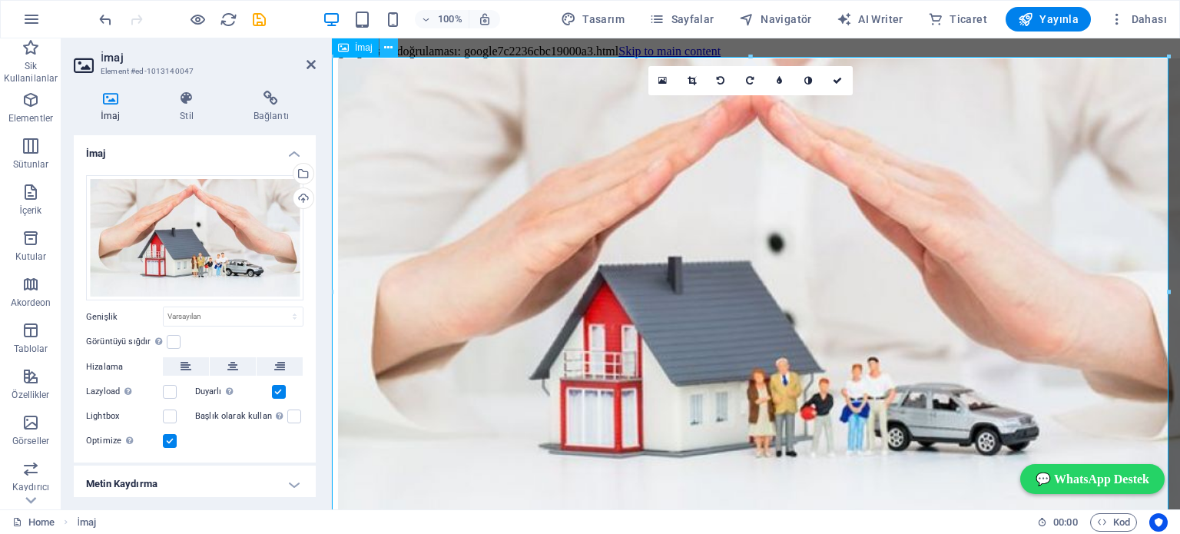
click at [383, 48] on button at bounding box center [389, 47] width 18 height 18
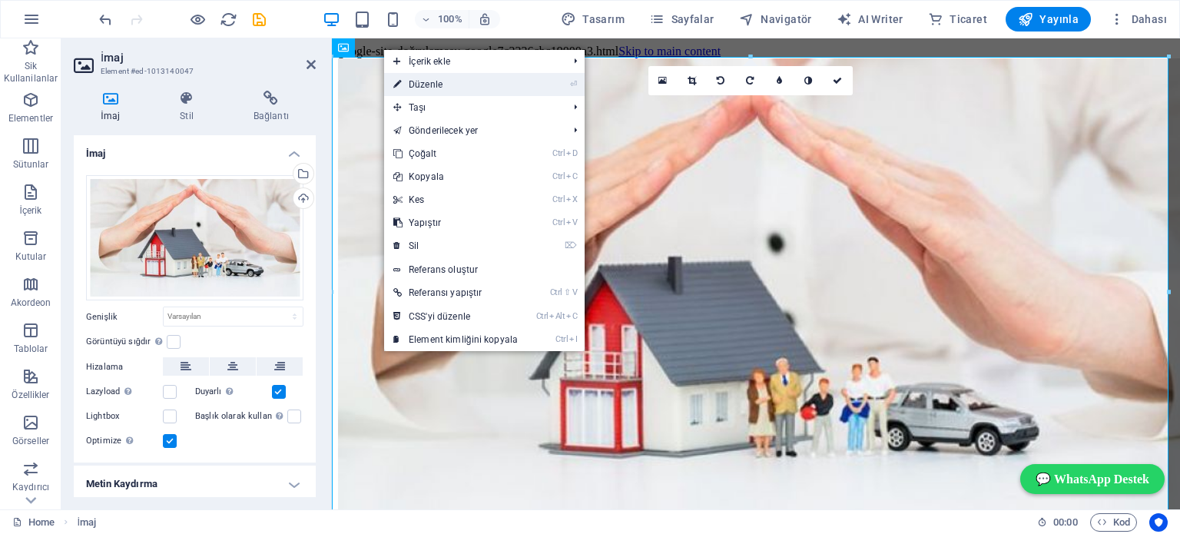
click at [414, 82] on link "⏎ Düzenle" at bounding box center [455, 84] width 143 height 23
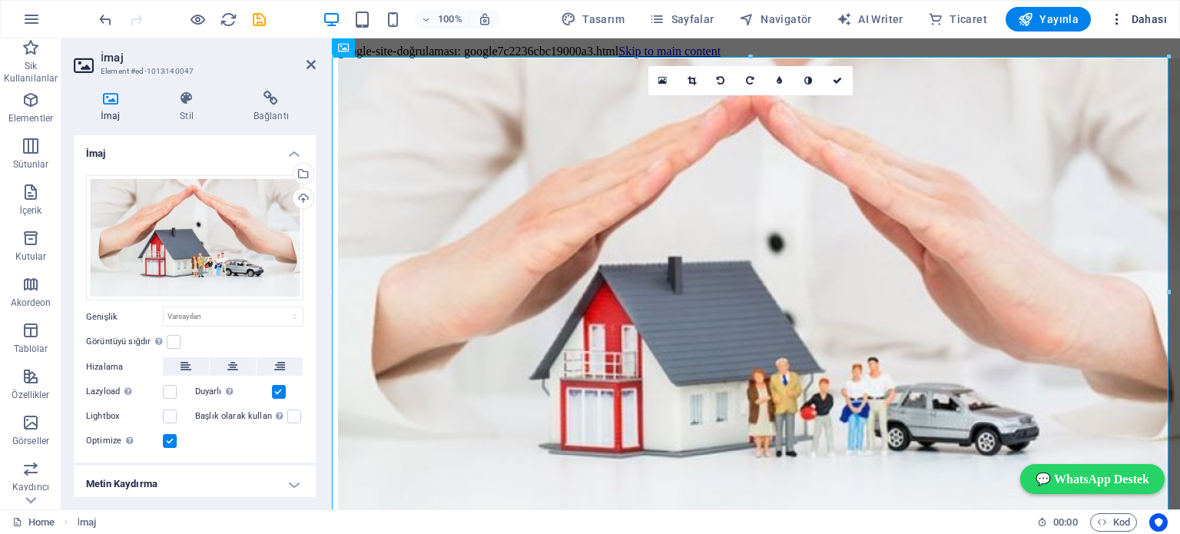
click at [1140, 21] on span "Dahası" at bounding box center [1139, 19] width 58 height 15
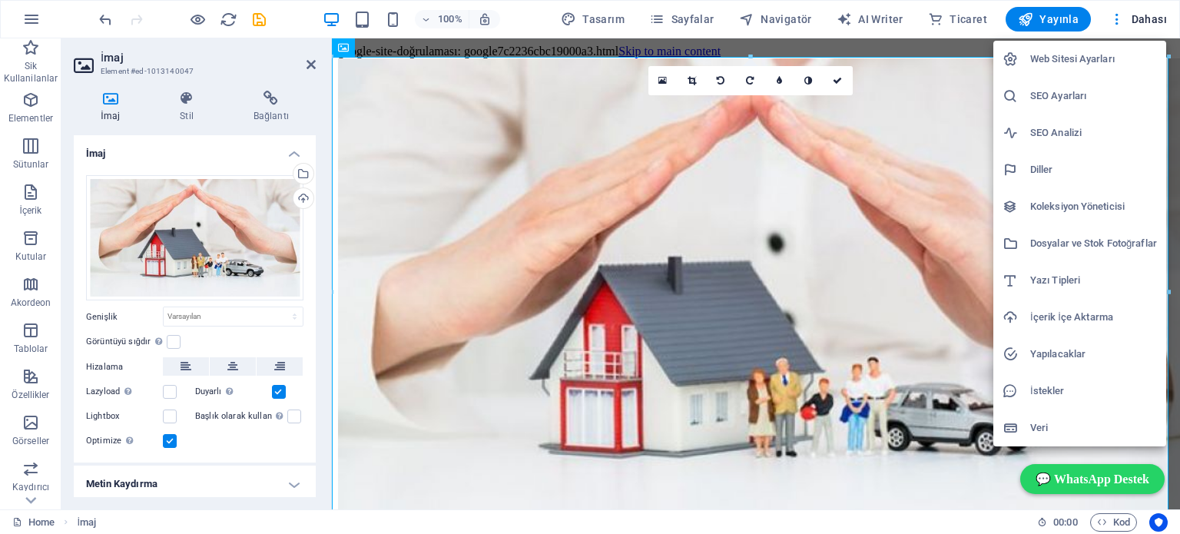
click at [1093, 51] on h6 "Web Sitesi Ayarları" at bounding box center [1093, 59] width 127 height 18
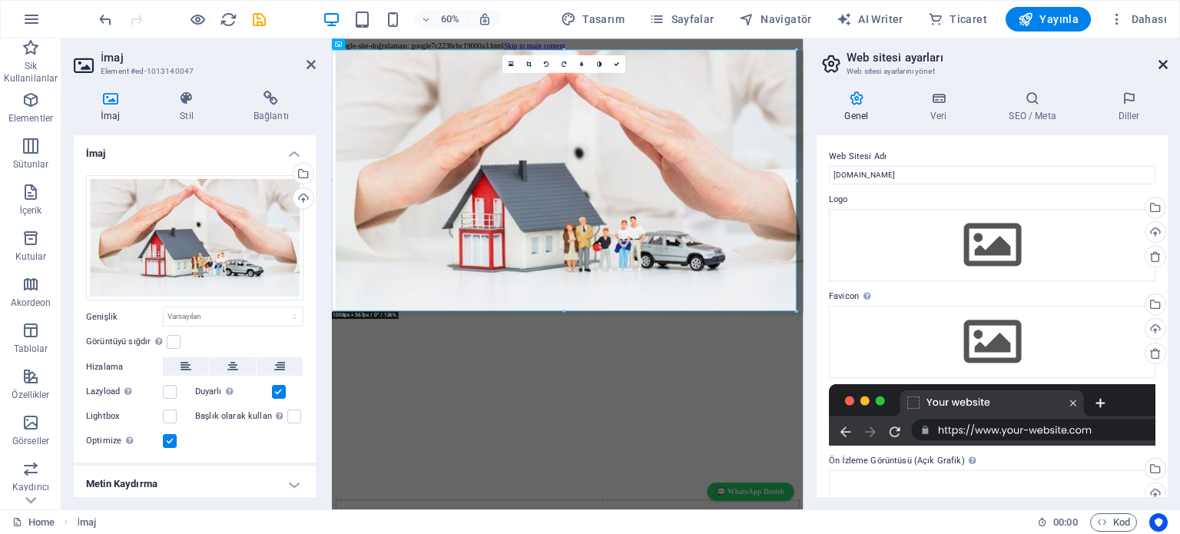
click at [1160, 61] on icon at bounding box center [1163, 64] width 9 height 12
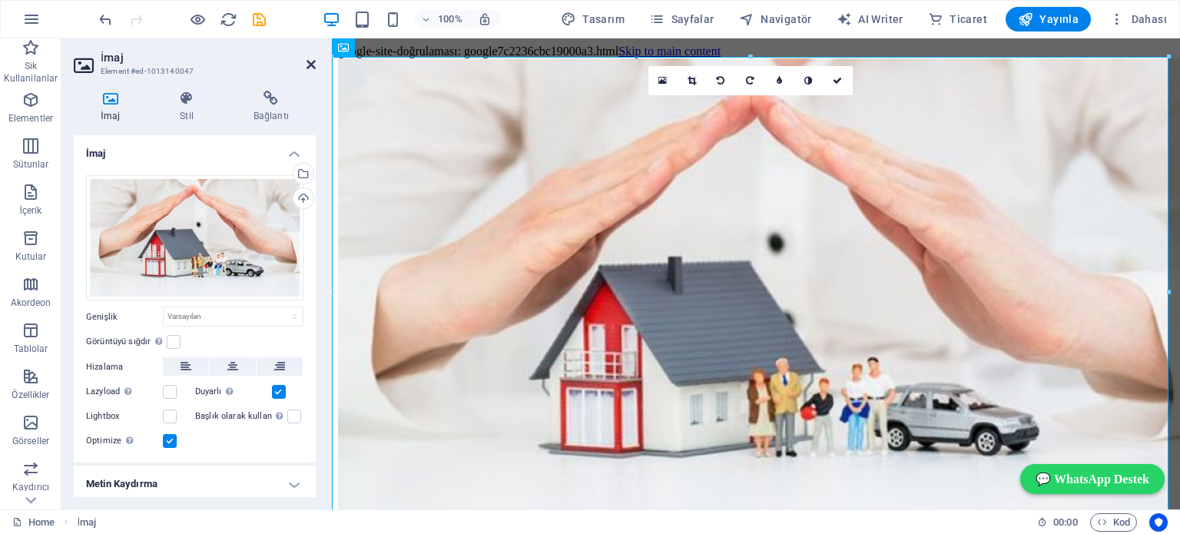
click at [307, 61] on icon at bounding box center [311, 64] width 9 height 12
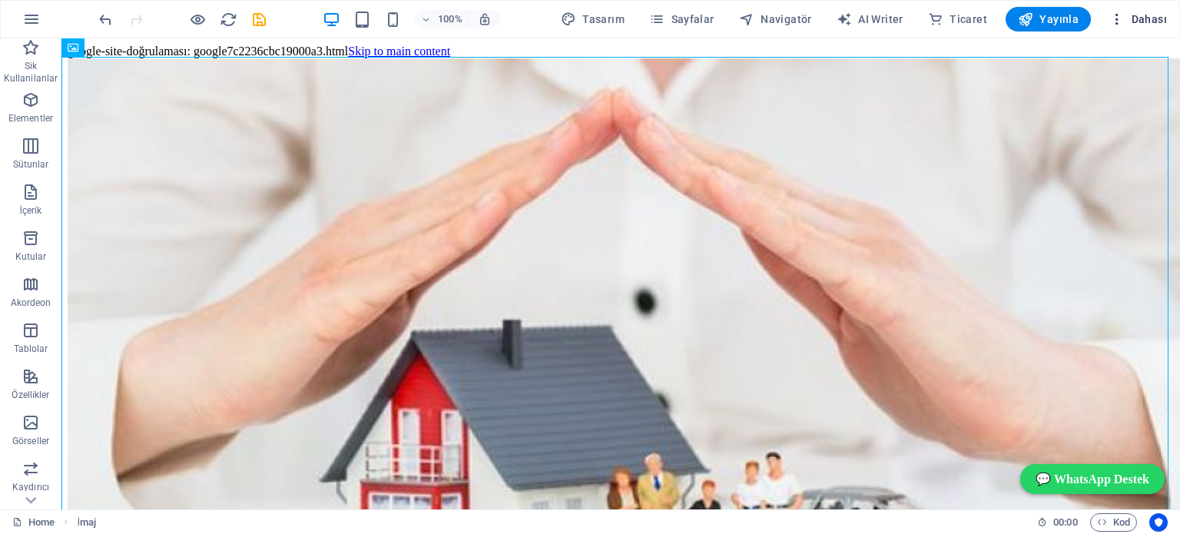
click at [1147, 14] on span "Dahası" at bounding box center [1139, 19] width 58 height 15
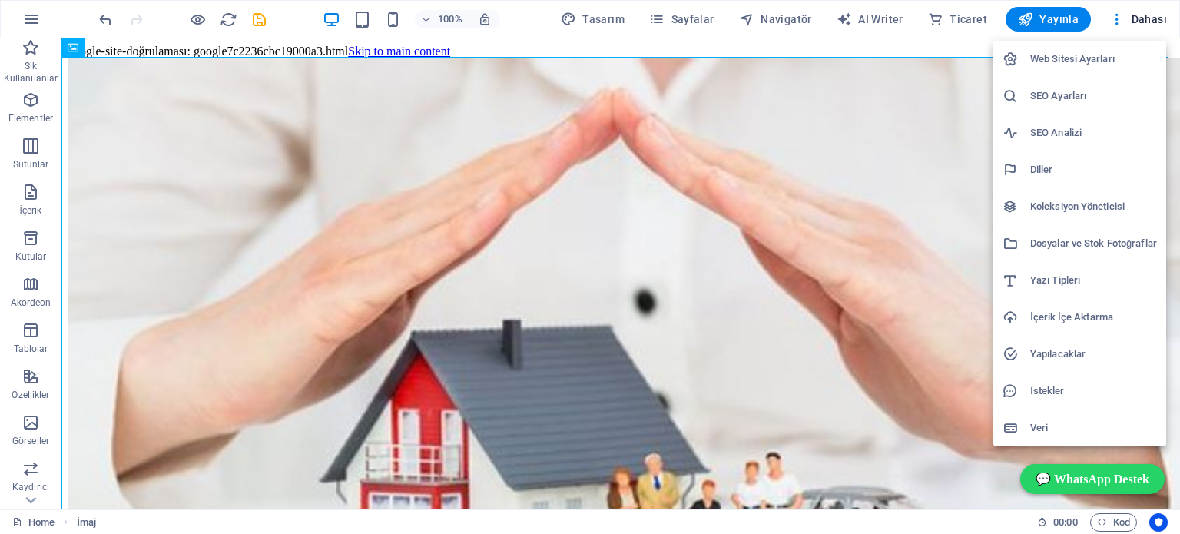
click at [1094, 58] on h6 "Web Sitesi Ayarları" at bounding box center [1093, 59] width 127 height 18
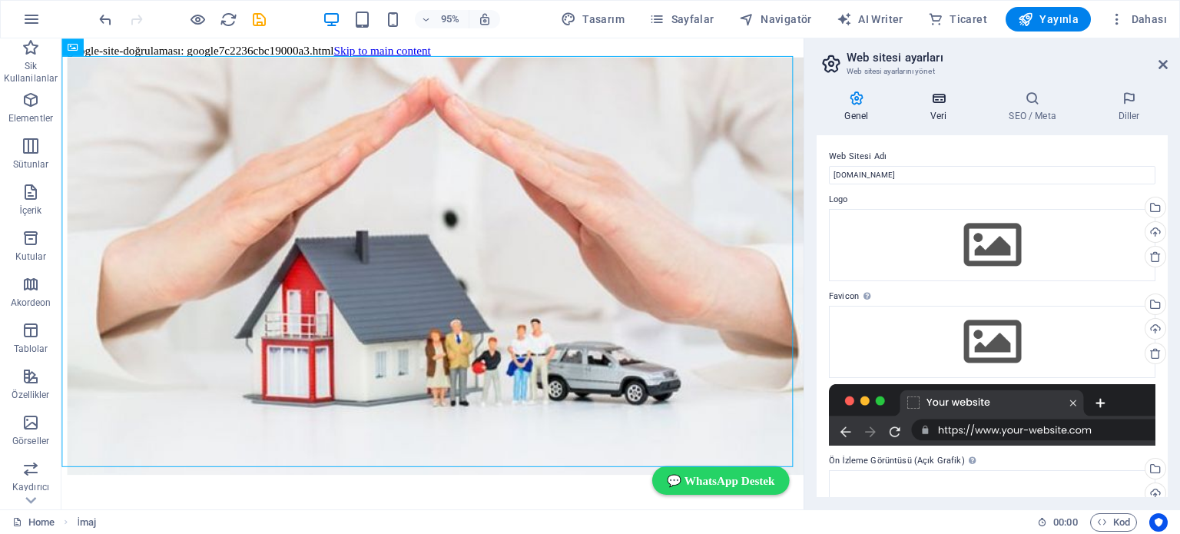
click at [939, 99] on icon at bounding box center [939, 98] width 72 height 15
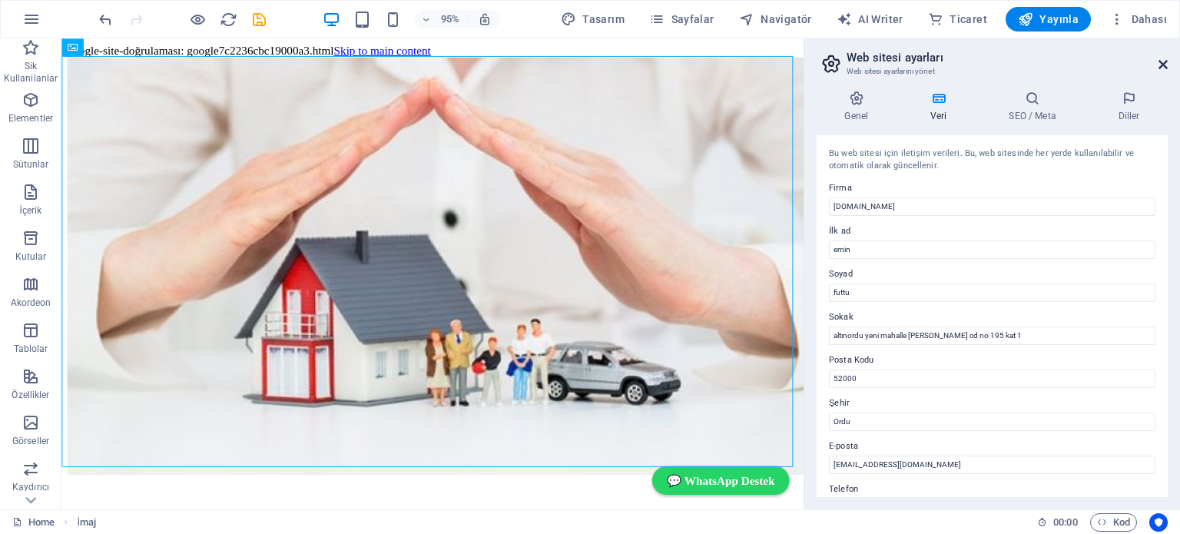
click at [1163, 61] on icon at bounding box center [1163, 64] width 9 height 12
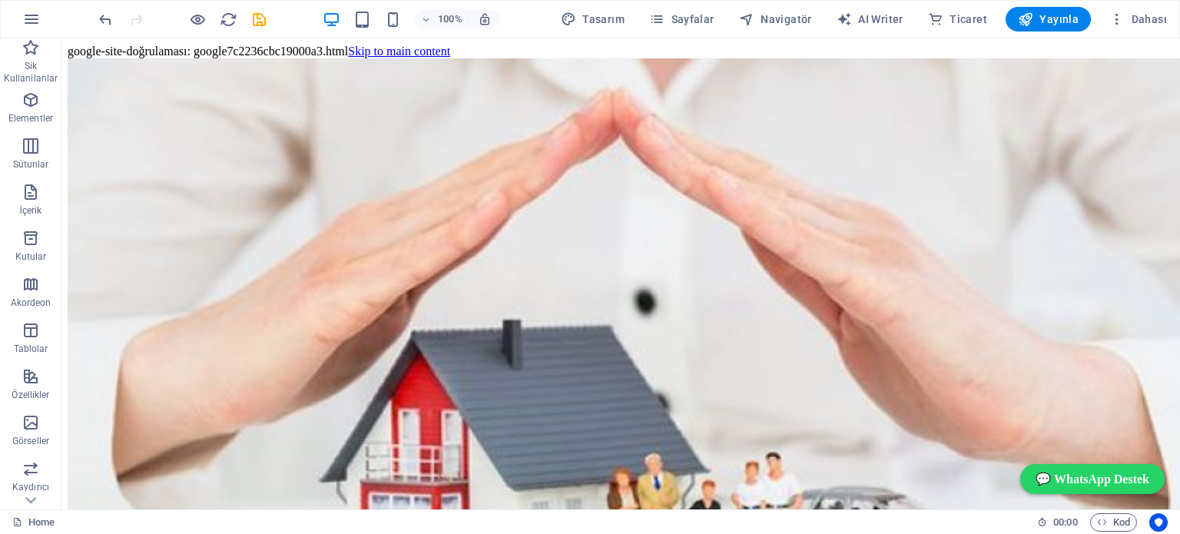
click at [121, 50] on icon at bounding box center [118, 48] width 8 height 16
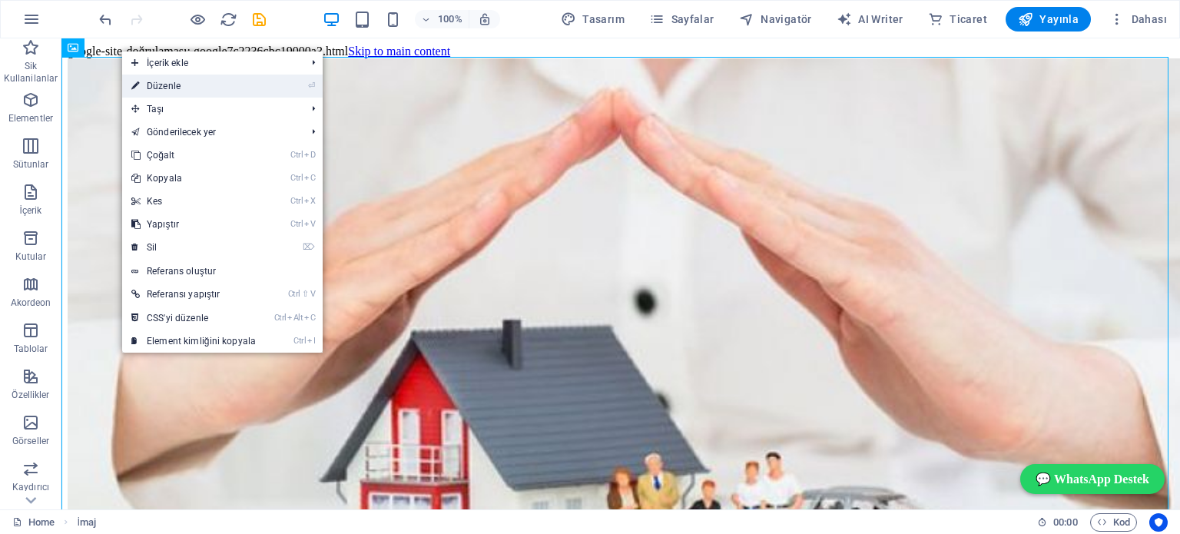
click at [191, 86] on link "⏎ Düzenle" at bounding box center [193, 86] width 143 height 23
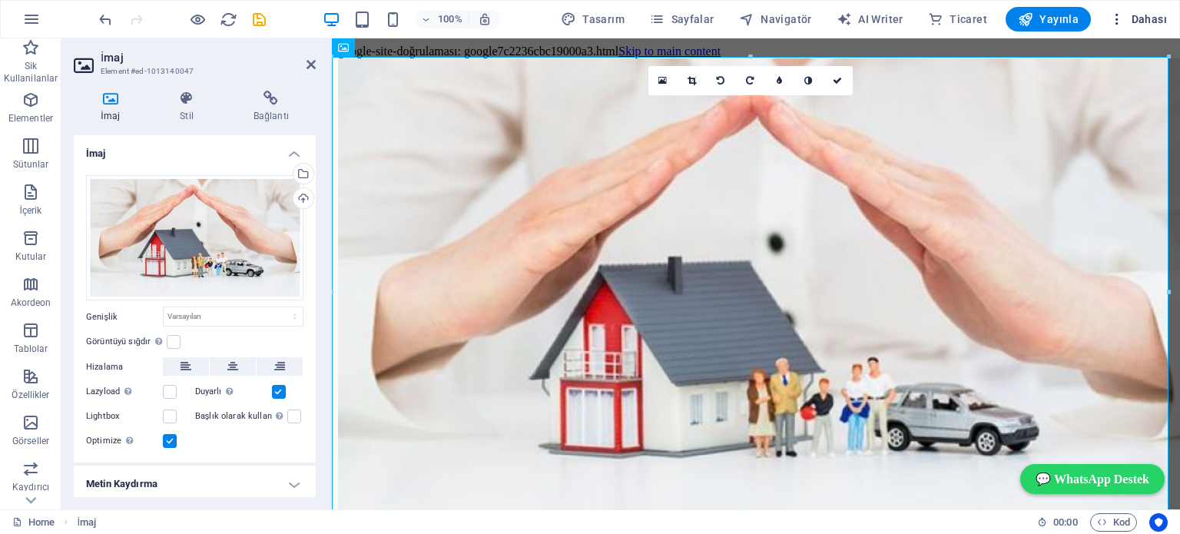
click at [1136, 22] on span "Dahası" at bounding box center [1139, 19] width 58 height 15
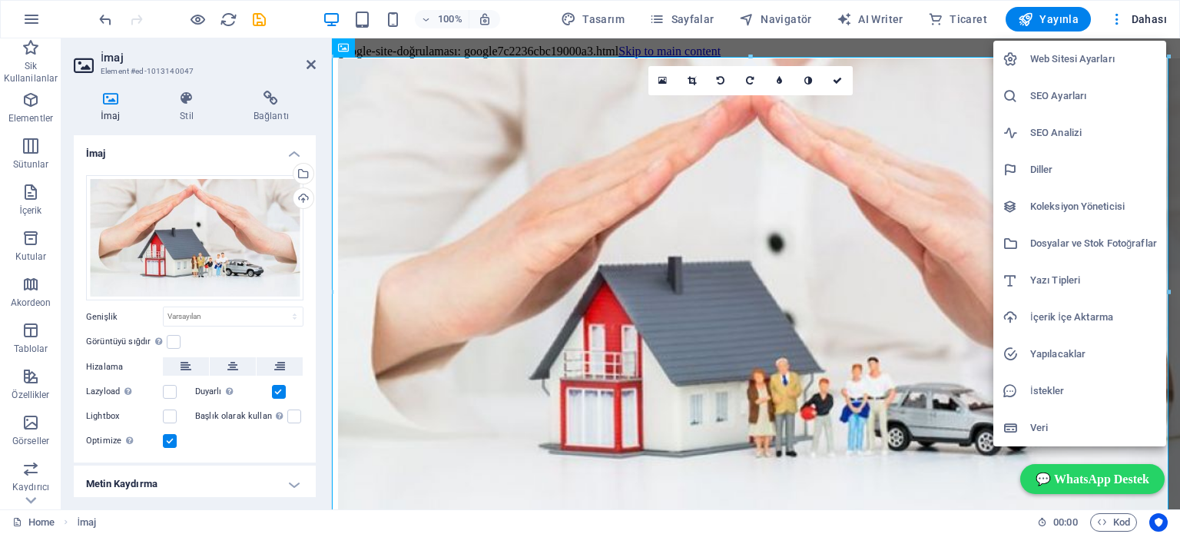
click at [1099, 58] on h6 "Web Sitesi Ayarları" at bounding box center [1093, 59] width 127 height 18
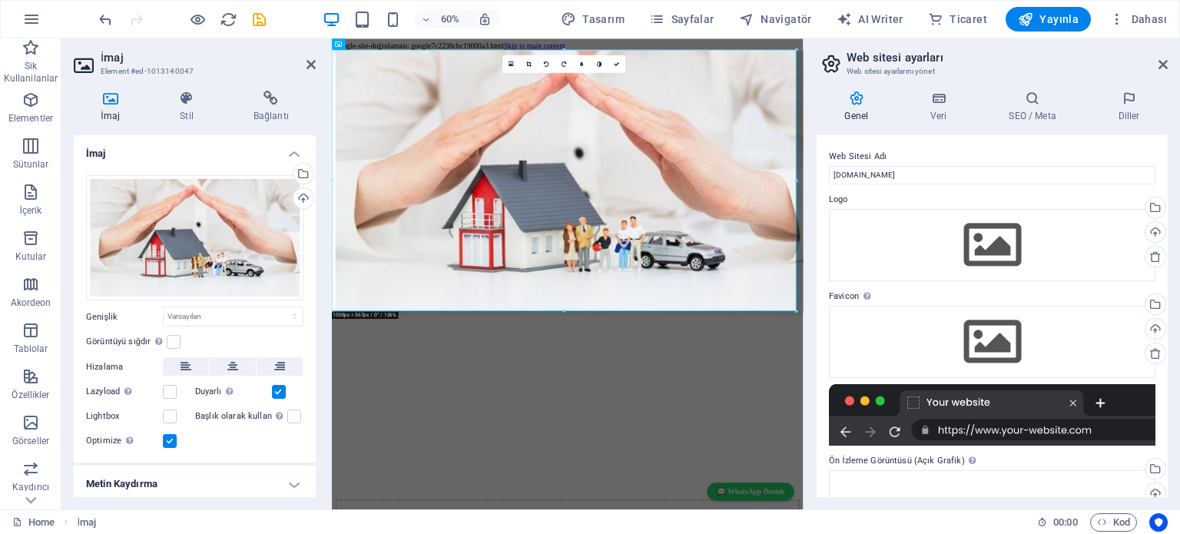
click at [851, 99] on icon at bounding box center [857, 98] width 80 height 15
click at [853, 98] on icon at bounding box center [857, 98] width 80 height 15
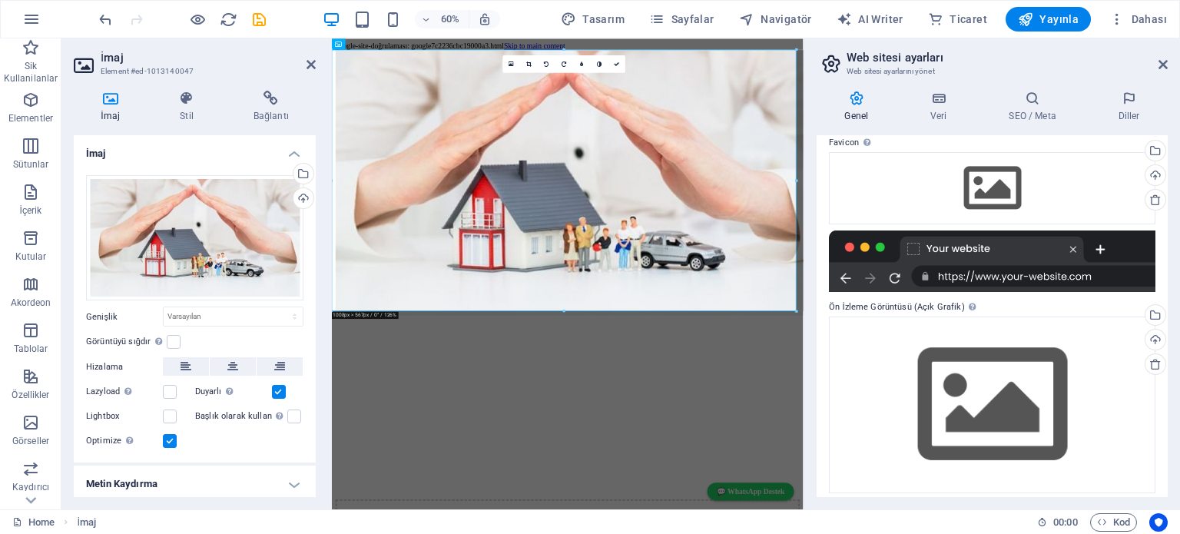
scroll to position [161, 0]
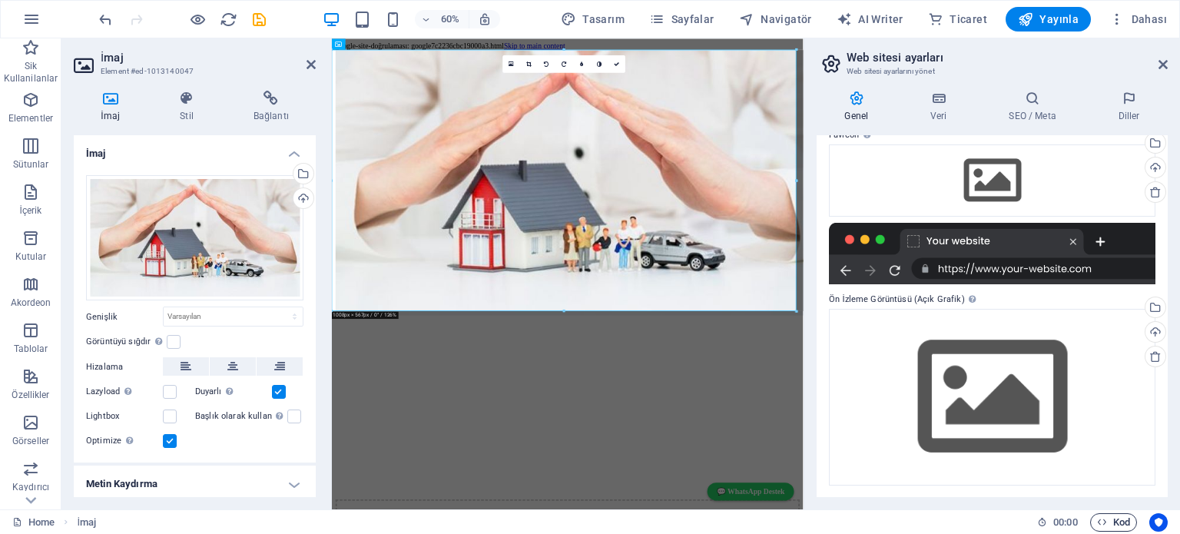
click at [1120, 520] on span "Kod" at bounding box center [1113, 522] width 33 height 18
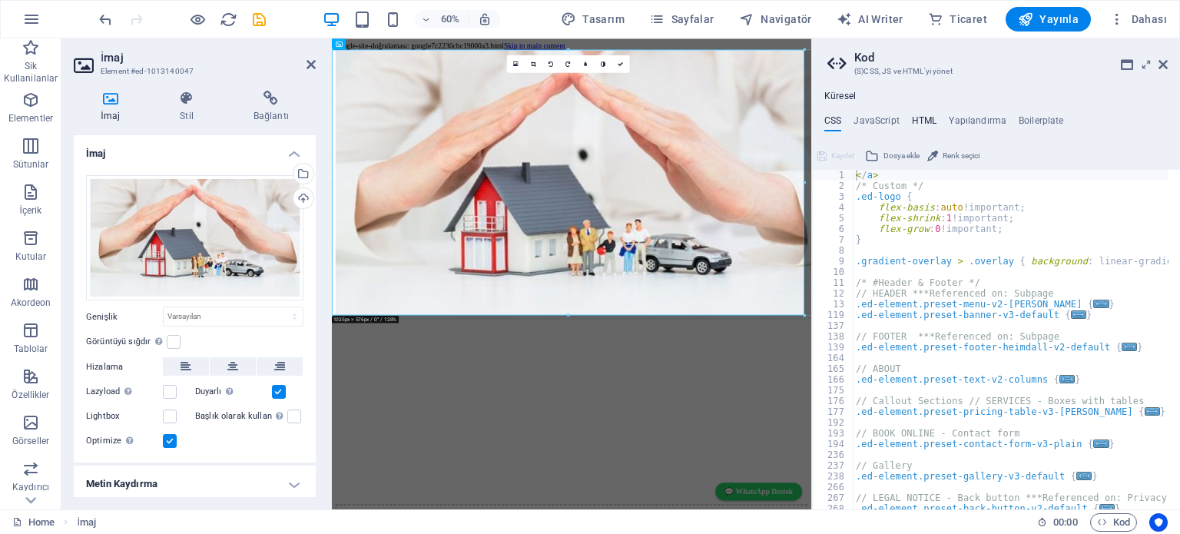
click at [928, 124] on h4 "HTML" at bounding box center [924, 123] width 25 height 17
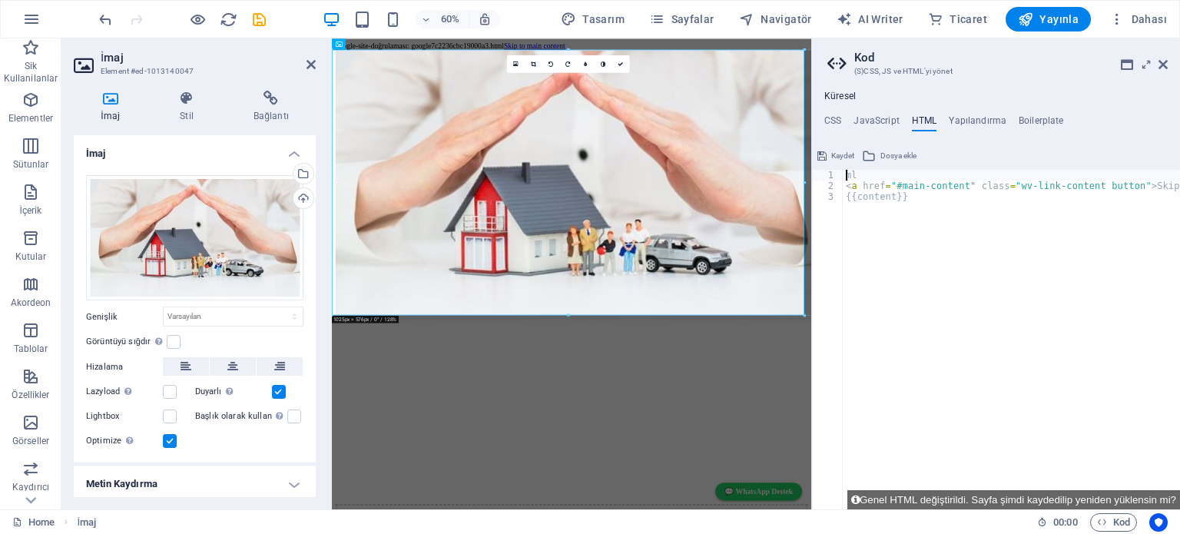
type textarea "l"
type textarea "<a href="#main-content" class="wv-link-content button">Skip to main content</a>"
click at [842, 156] on span "Kaydet" at bounding box center [842, 156] width 23 height 18
checkbox input "false"
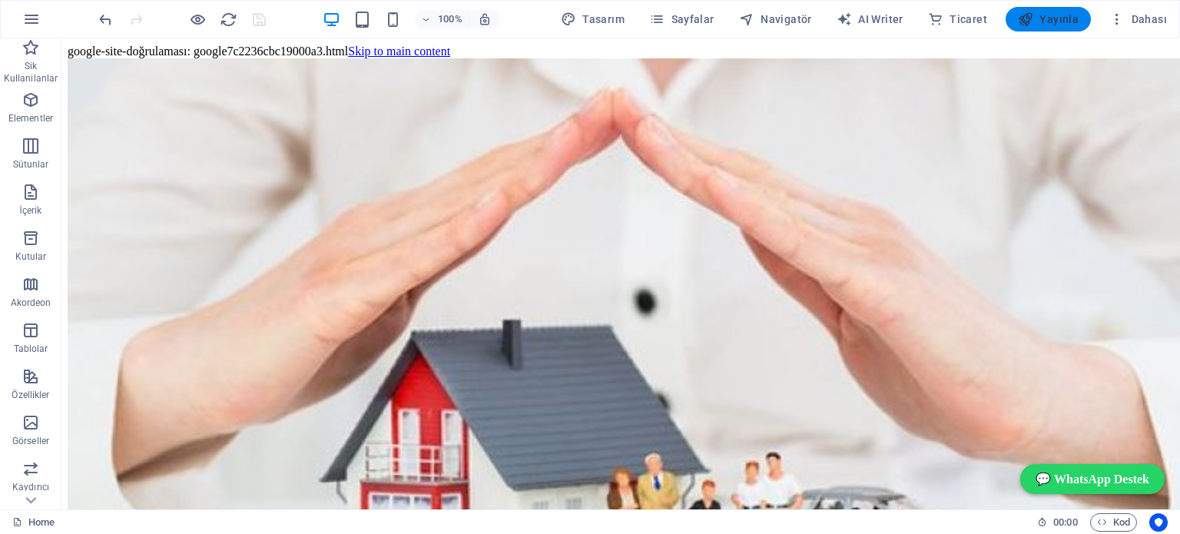
click at [1055, 18] on span "Yayınla" at bounding box center [1048, 19] width 61 height 15
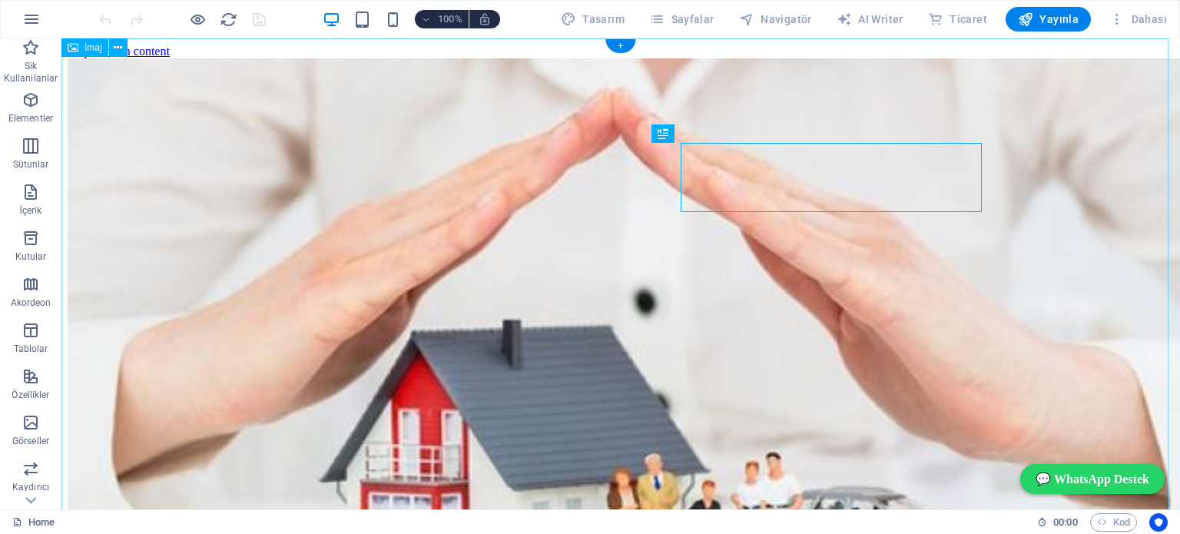
scroll to position [507, 0]
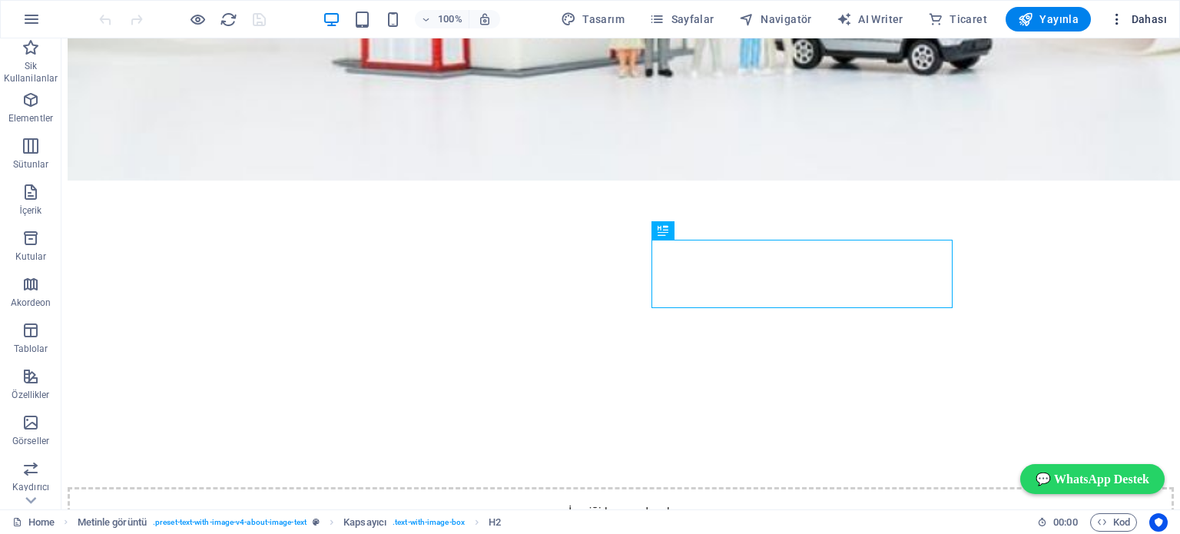
click at [1147, 15] on span "Dahası" at bounding box center [1139, 19] width 58 height 15
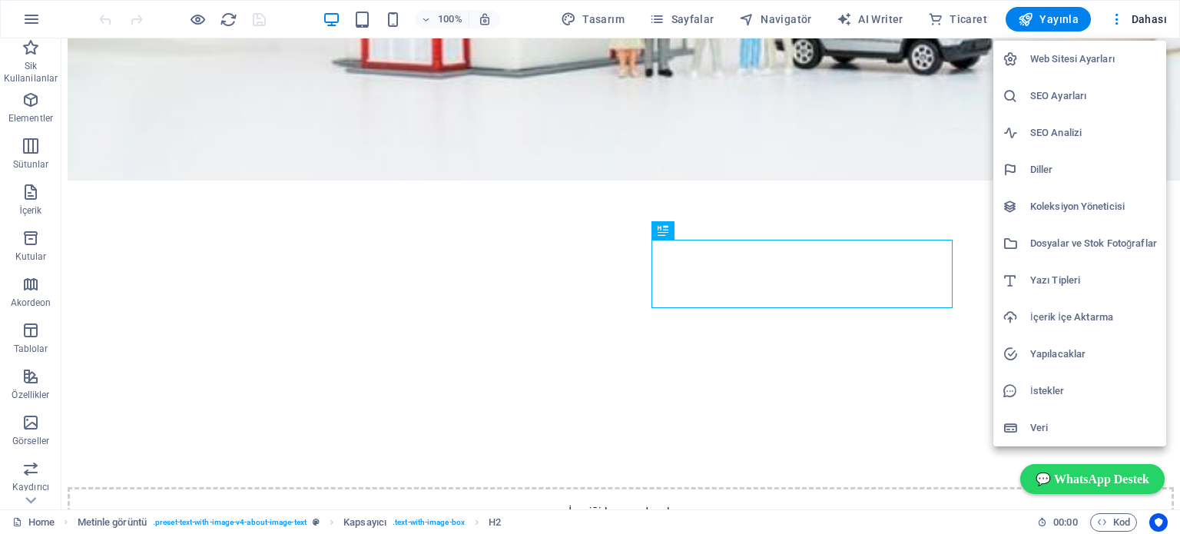
click at [1084, 58] on h6 "Web Sitesi Ayarları" at bounding box center [1093, 59] width 127 height 18
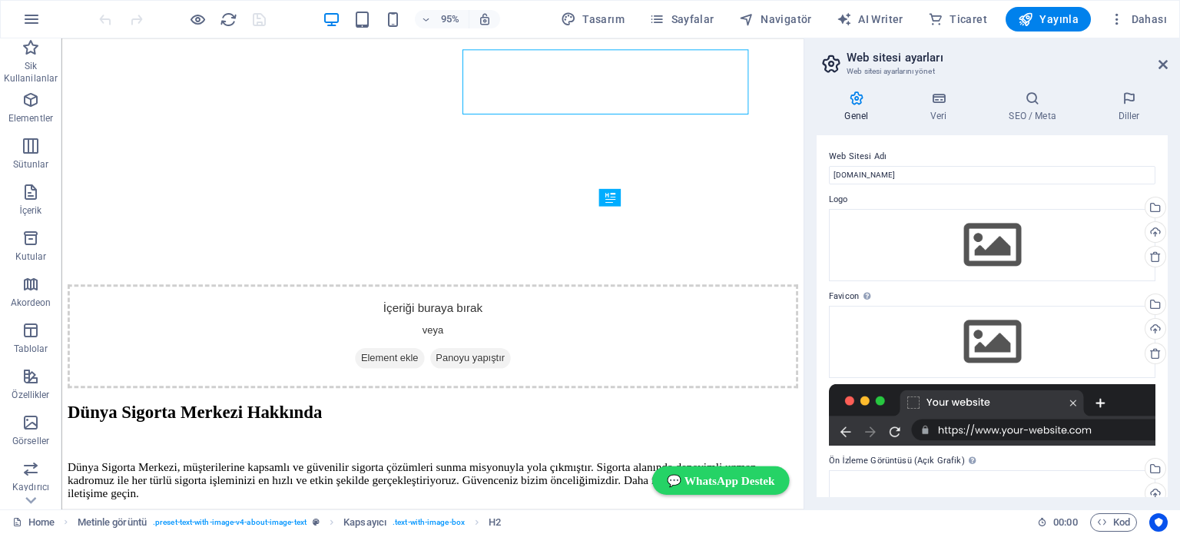
click at [855, 99] on icon at bounding box center [857, 98] width 80 height 15
click at [1107, 519] on span "Kod" at bounding box center [1113, 522] width 33 height 18
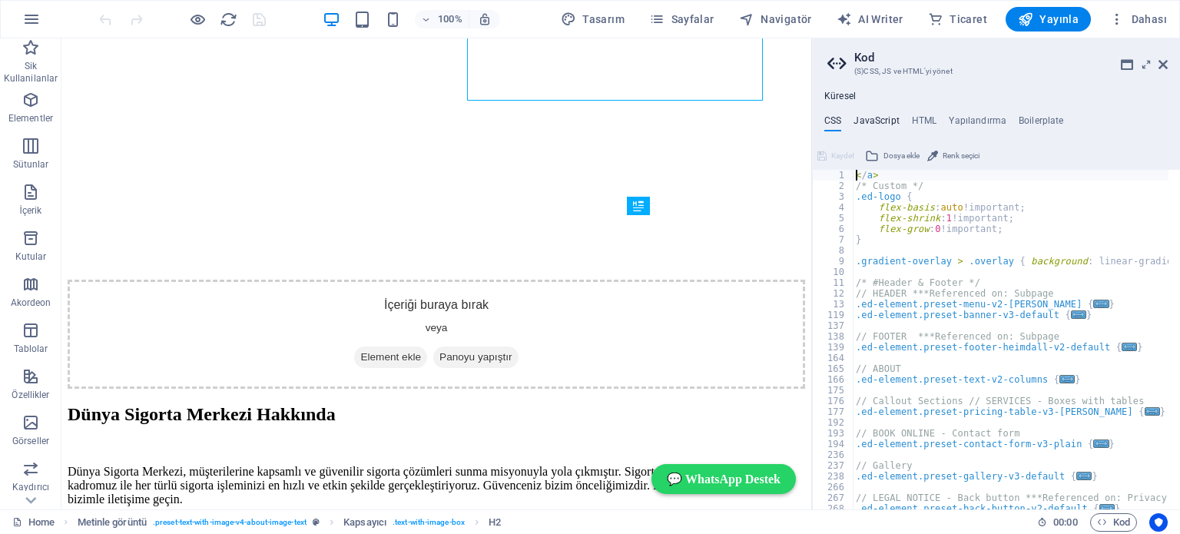
click at [869, 120] on h4 "JavaScript" at bounding box center [876, 123] width 45 height 17
type textarea "/* JS for preset "Menu V2" */"
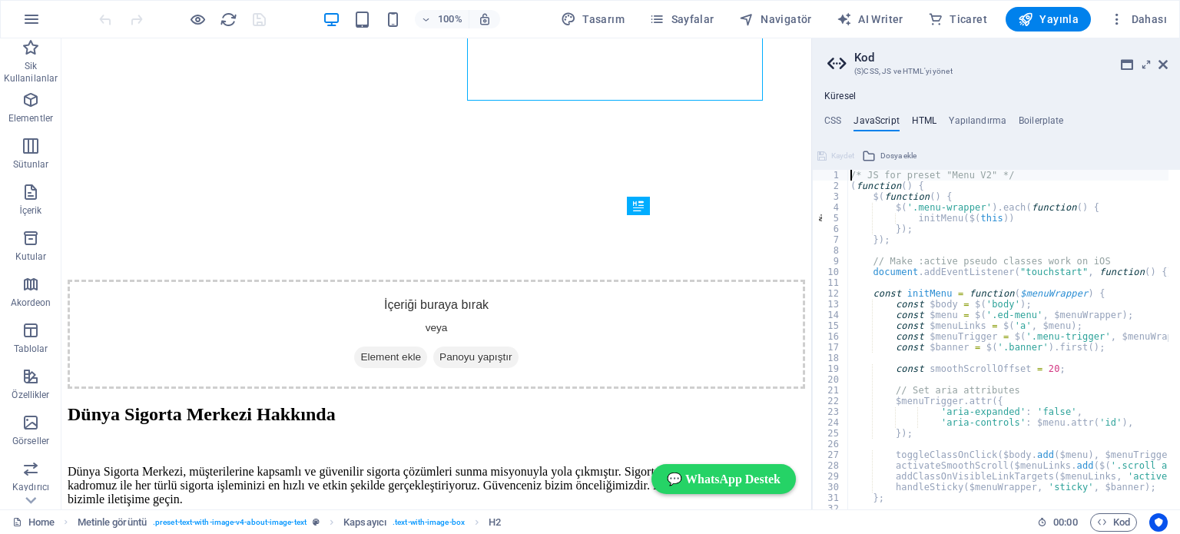
click at [924, 118] on h4 "HTML" at bounding box center [924, 123] width 25 height 17
type textarea "<a href="#main-content" class="wv-link-content button">Skip to main content</a>"
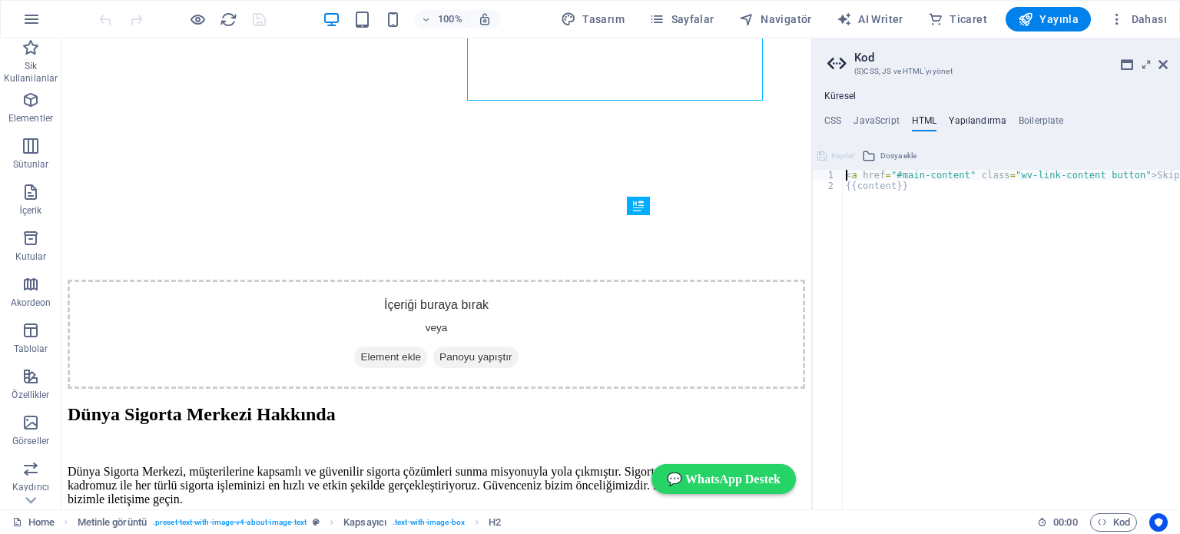
click at [965, 117] on h4 "Yapılandırma" at bounding box center [978, 123] width 58 height 17
type textarea "$color-background: #ffffff;"
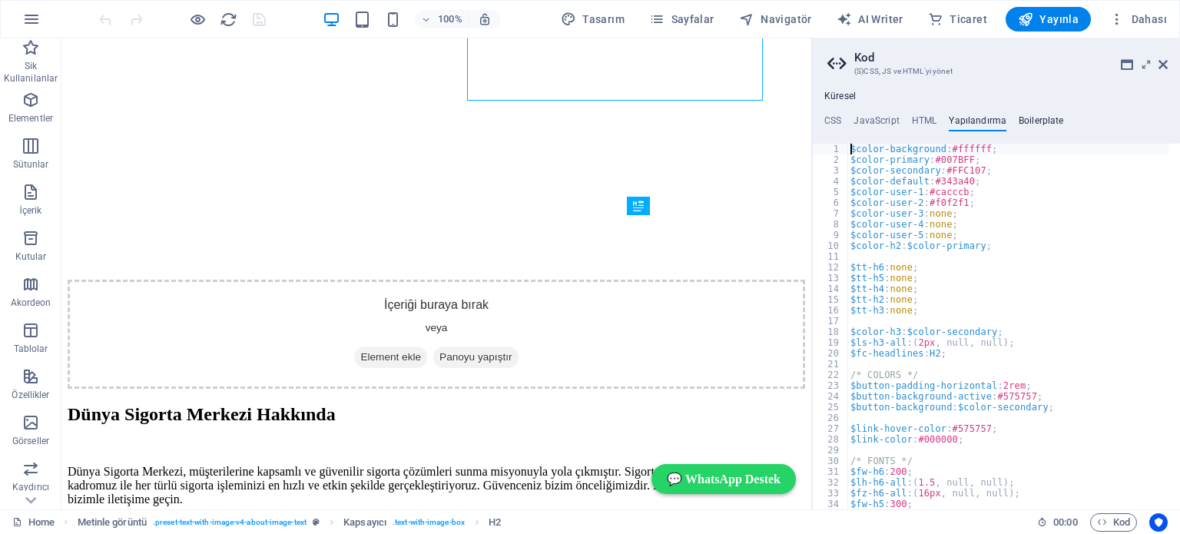
click at [1025, 119] on h4 "Boilerplate" at bounding box center [1041, 123] width 45 height 17
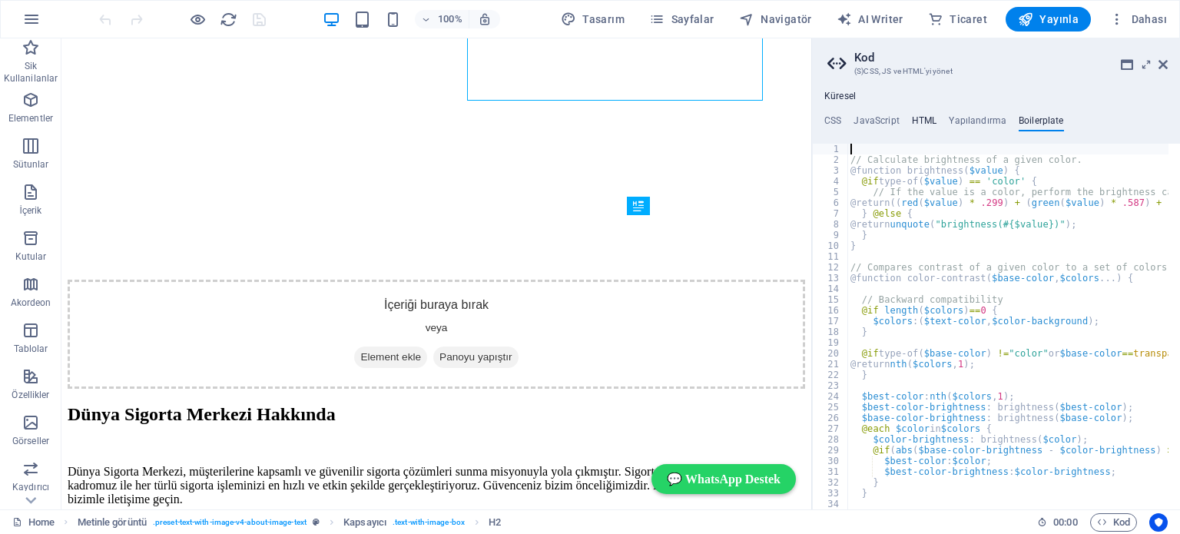
click at [926, 116] on h4 "HTML" at bounding box center [924, 123] width 25 height 17
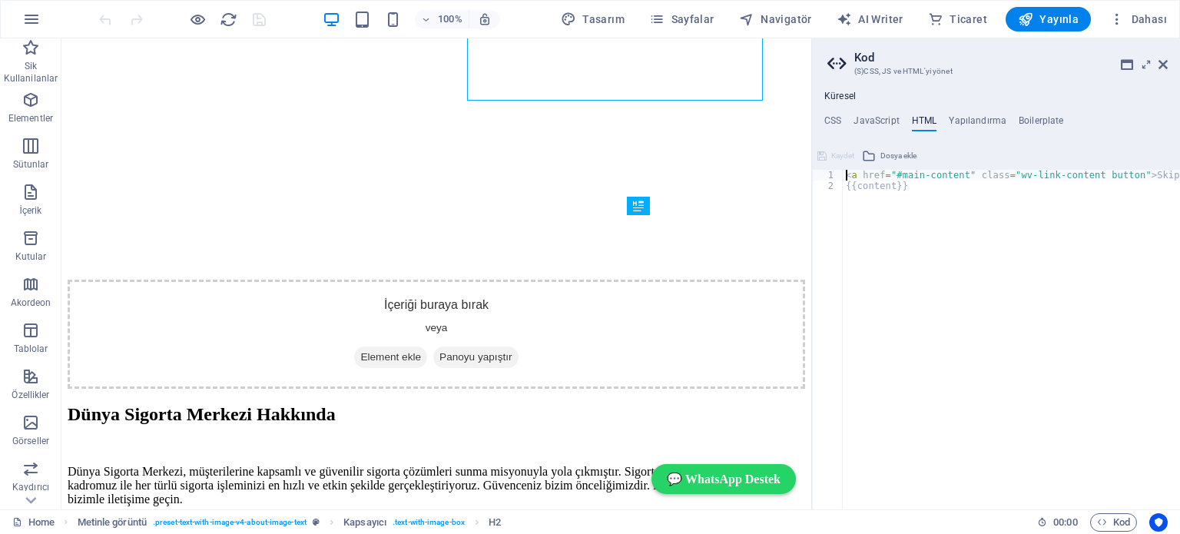
click at [1170, 64] on aside "Kod (S)CSS, JS ve HTML'yi yönet Küresel CSS JavaScript HTML Yapılandırma Boiler…" at bounding box center [995, 273] width 369 height 471
click at [1166, 62] on icon at bounding box center [1163, 64] width 9 height 12
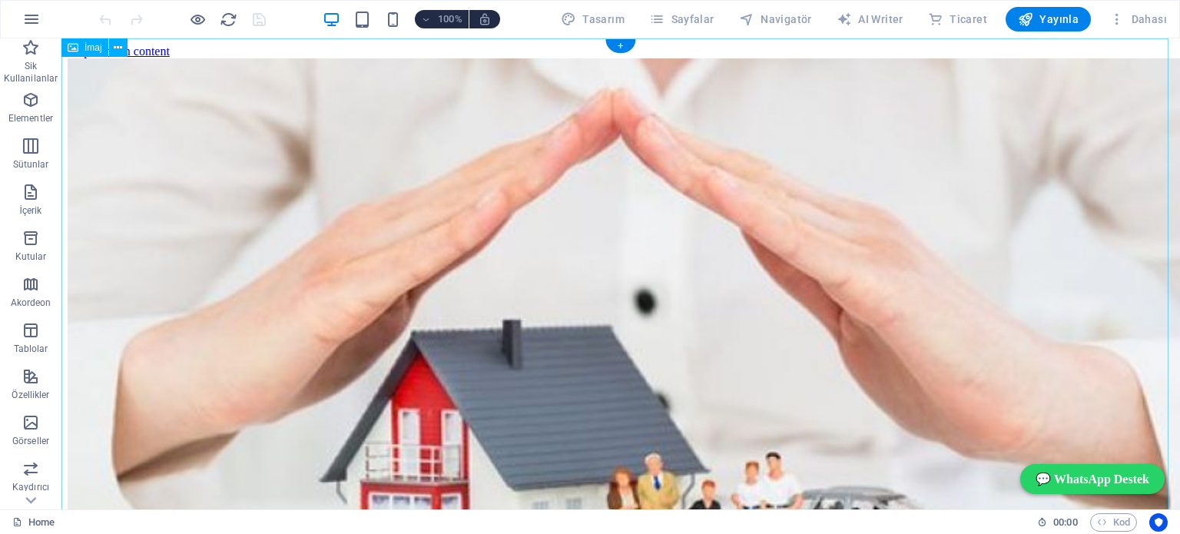
scroll to position [507, 0]
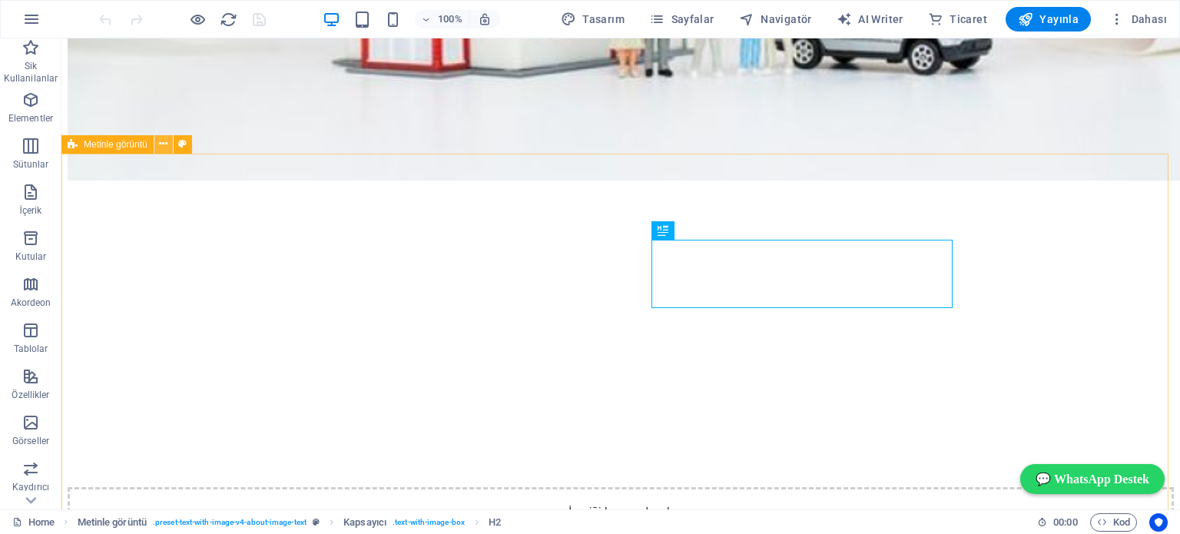
click at [161, 141] on icon at bounding box center [163, 144] width 8 height 16
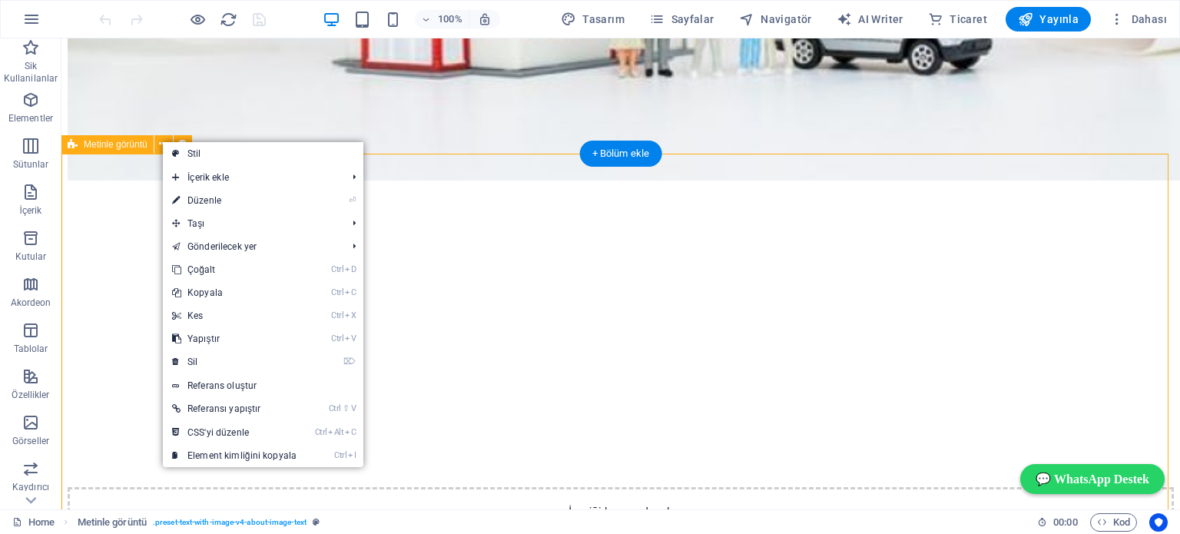
click at [101, 210] on div "İçeriği buraya bırak veya Element ekle Panoyu yapıştır Dünya Sigorta Merkezi Ha…" at bounding box center [621, 461] width 1107 height 555
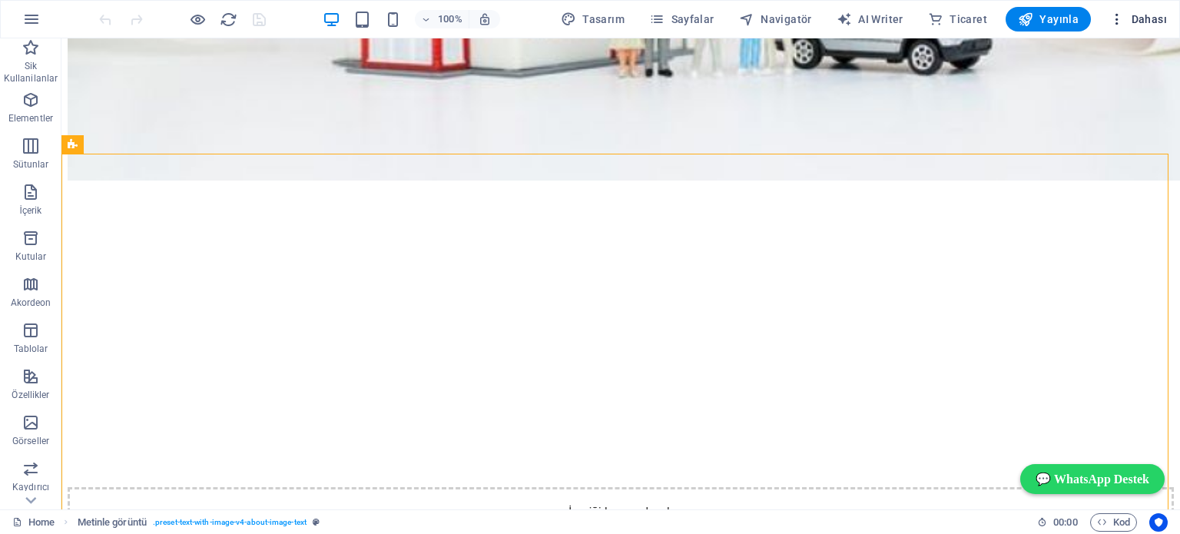
click at [1139, 18] on span "Dahası" at bounding box center [1139, 19] width 58 height 15
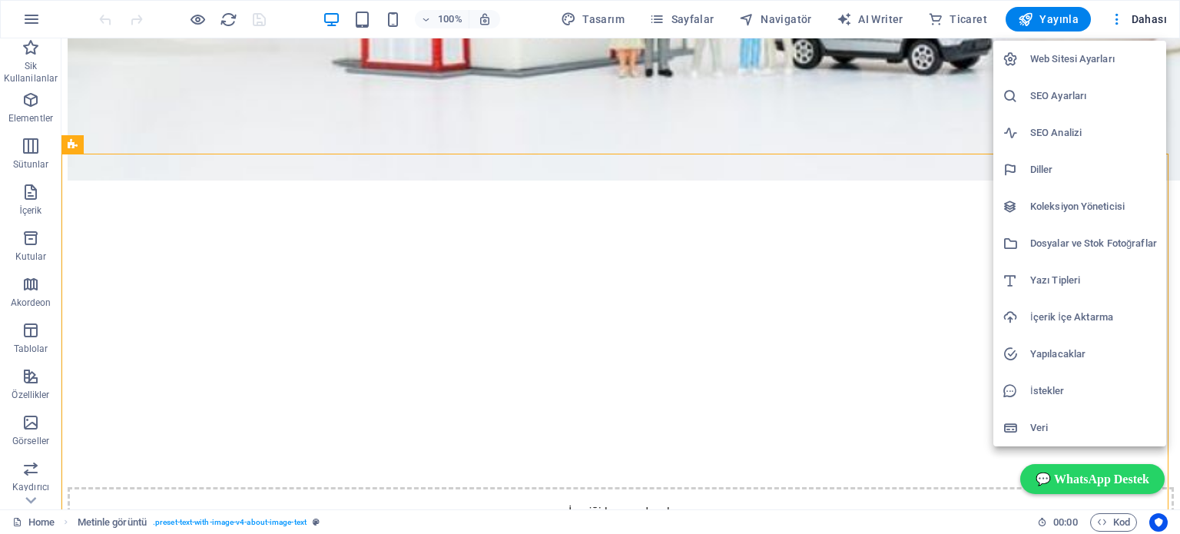
click at [1134, 18] on div at bounding box center [590, 267] width 1180 height 534
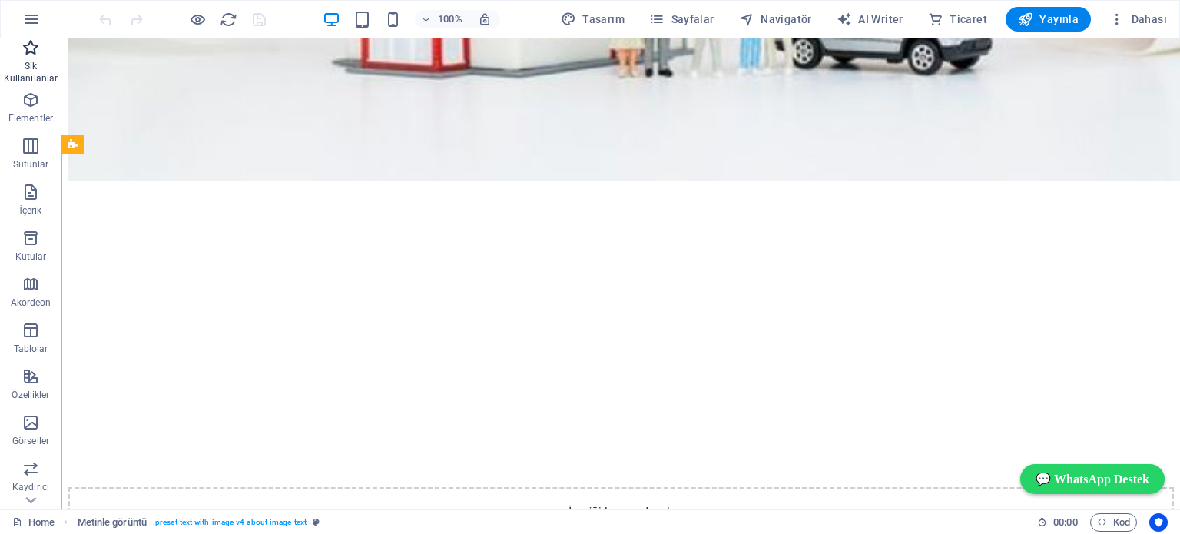
click at [31, 51] on icon "button" at bounding box center [31, 47] width 18 height 18
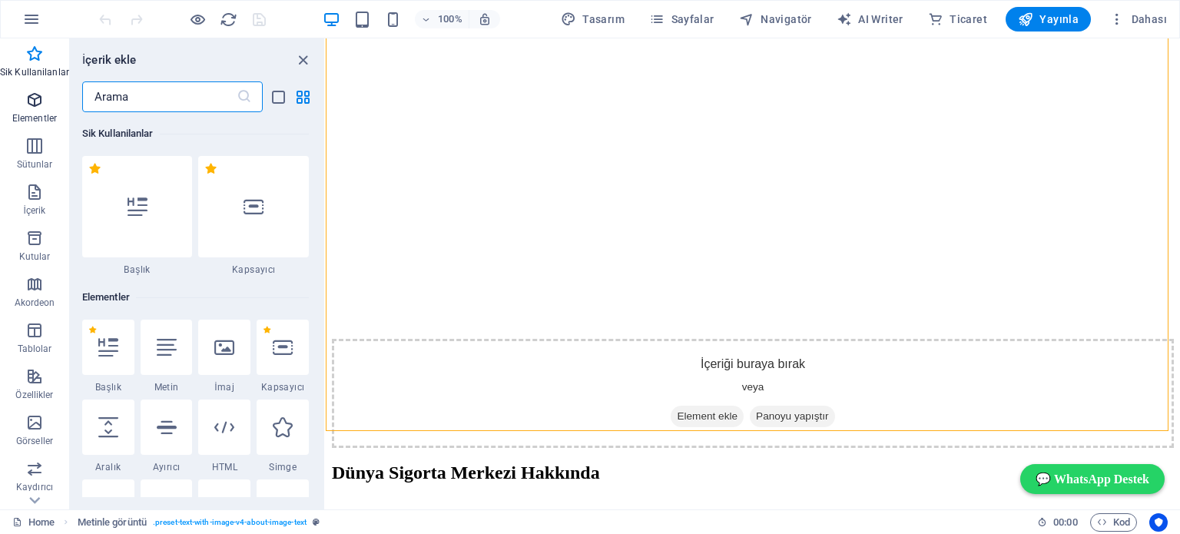
click at [25, 103] on icon "button" at bounding box center [34, 100] width 18 height 18
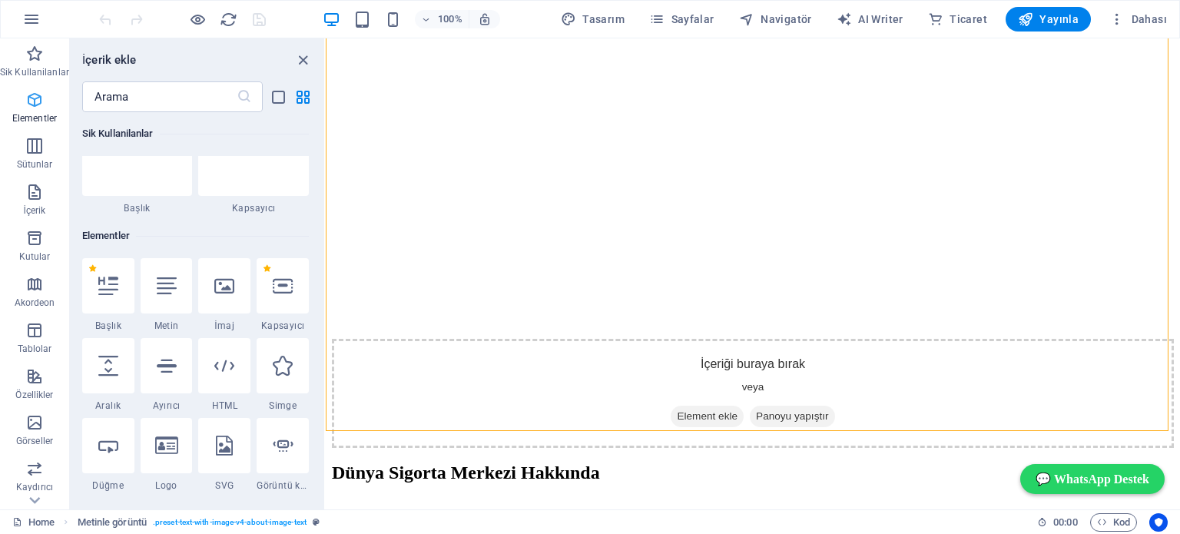
scroll to position [163, 0]
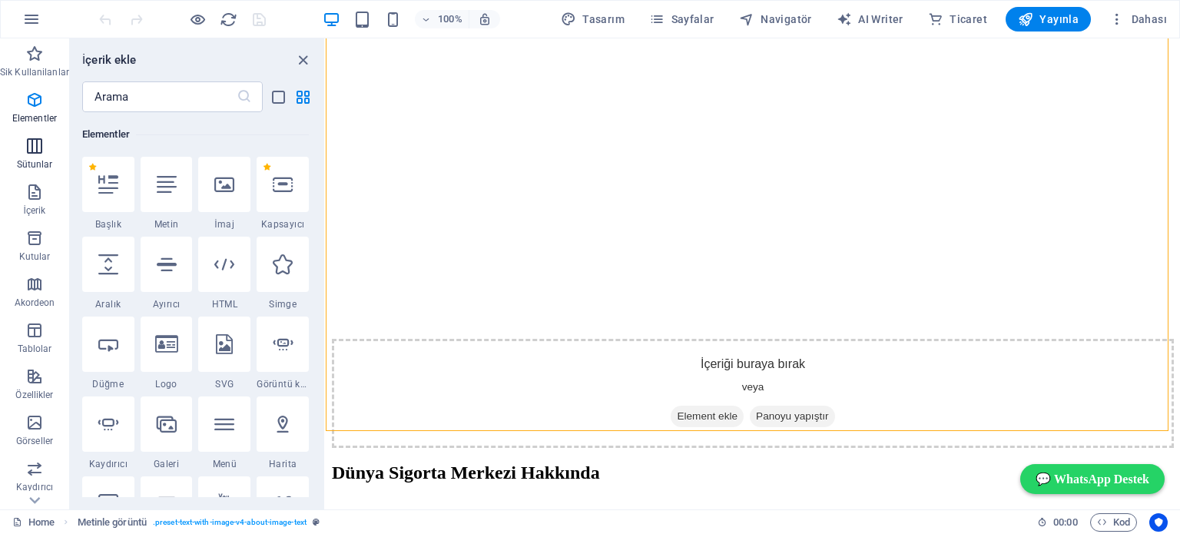
click at [25, 145] on icon "button" at bounding box center [34, 146] width 18 height 18
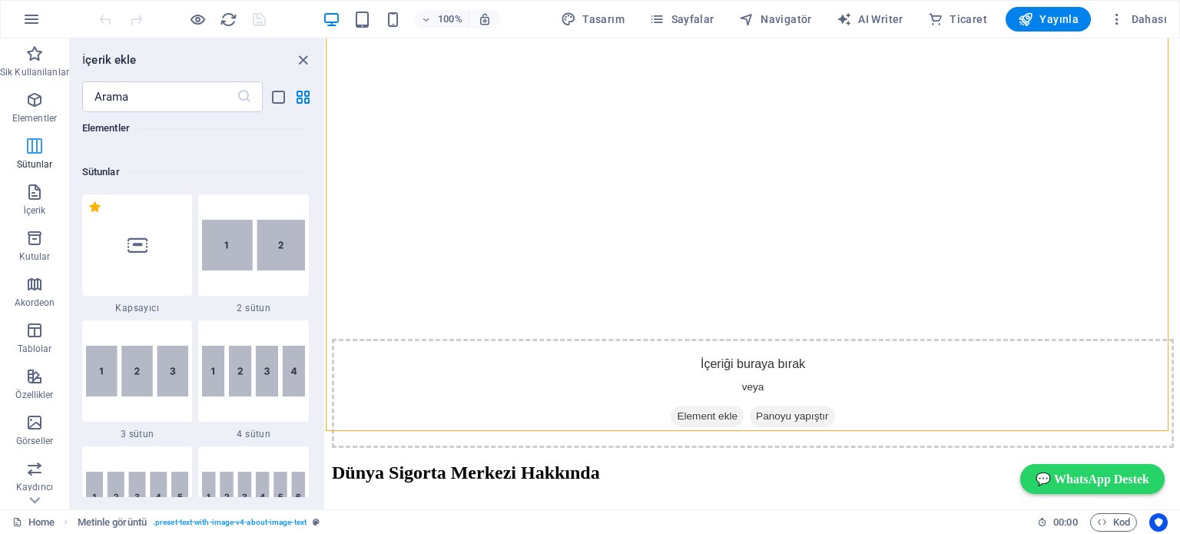
scroll to position [760, 0]
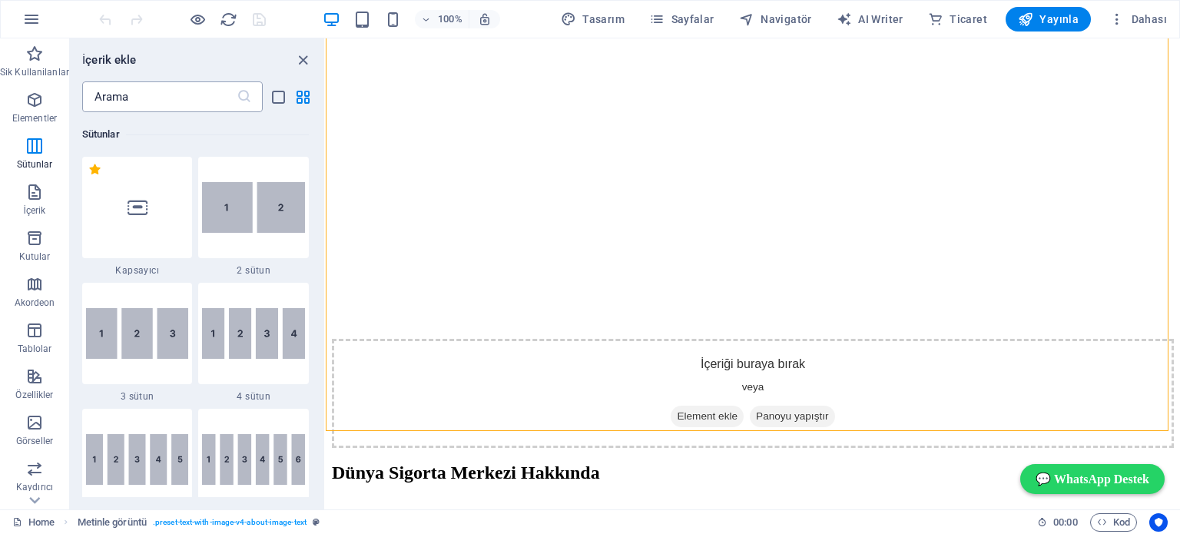
click at [118, 98] on input "text" at bounding box center [159, 96] width 154 height 31
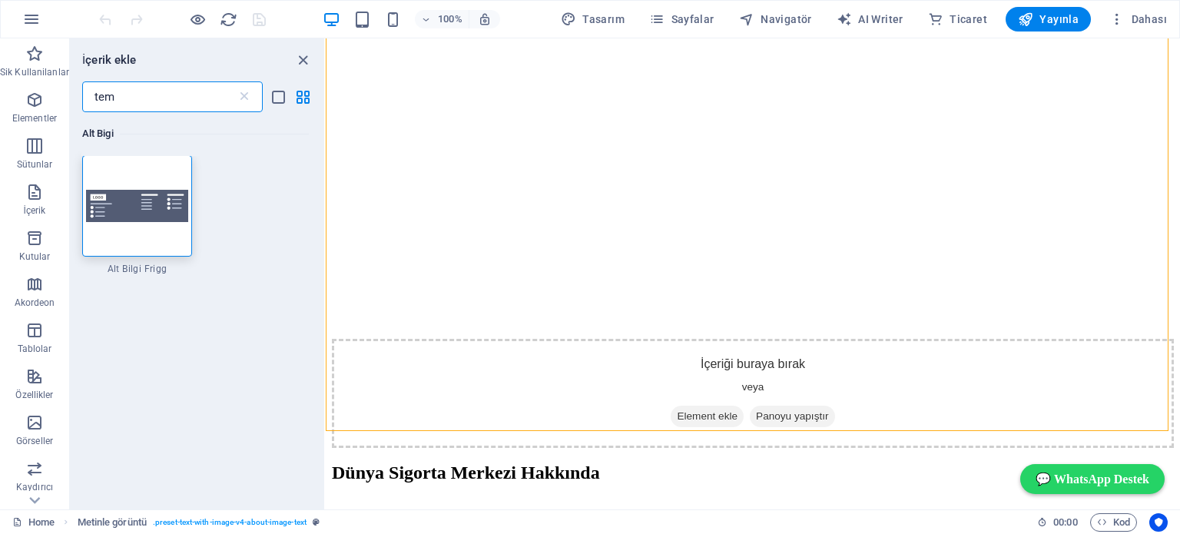
scroll to position [0, 0]
type input "tem"
click at [609, 22] on span "Tasarım" at bounding box center [593, 19] width 64 height 15
select select "px"
select select "200"
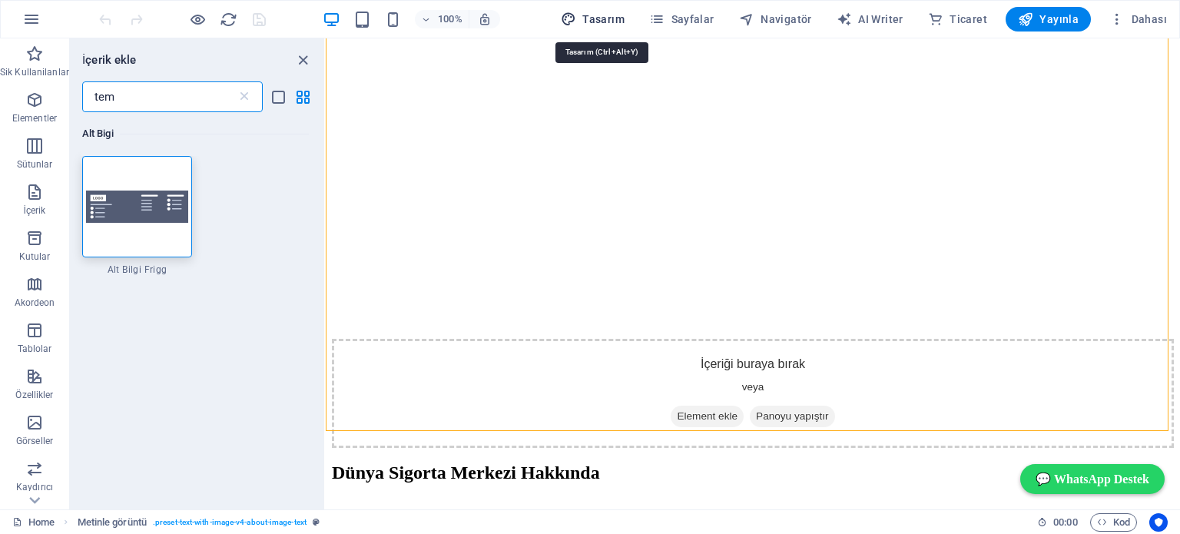
select select "px"
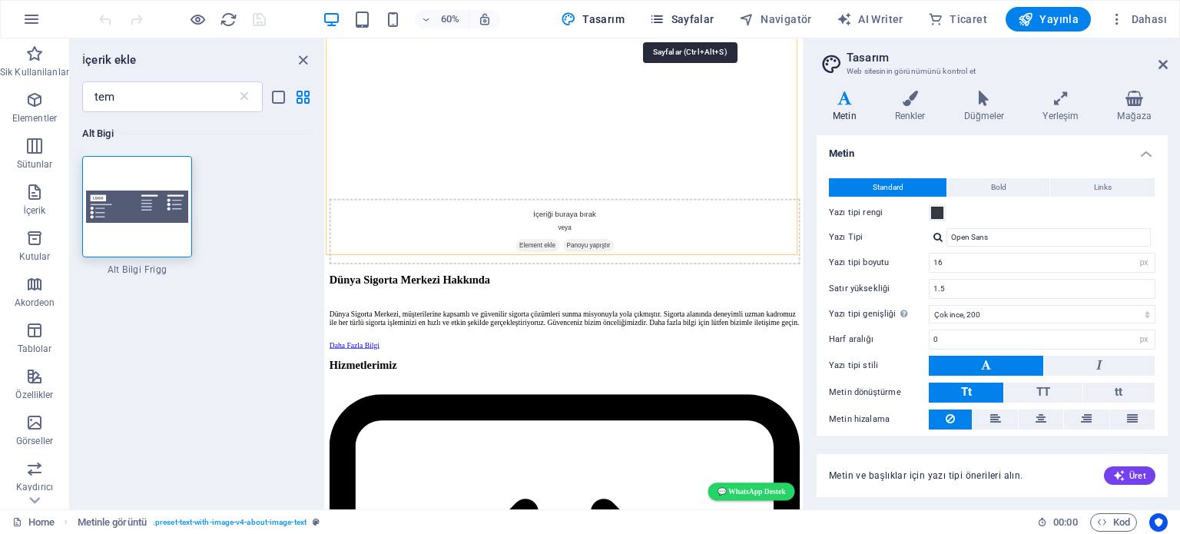
click at [695, 16] on span "Sayfalar" at bounding box center [681, 19] width 65 height 15
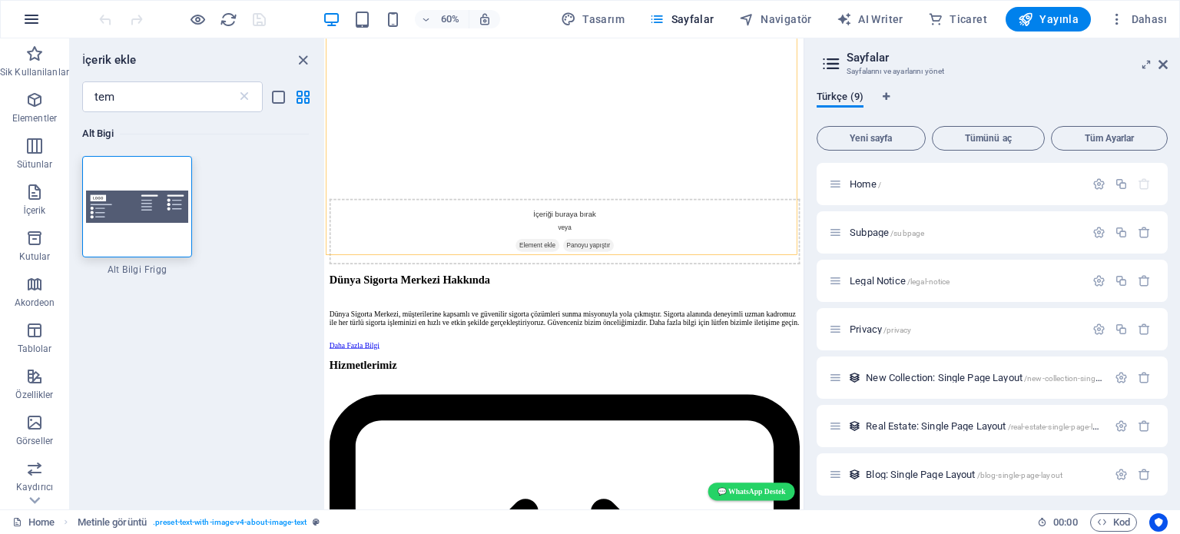
click at [25, 20] on icon "button" at bounding box center [31, 19] width 18 height 18
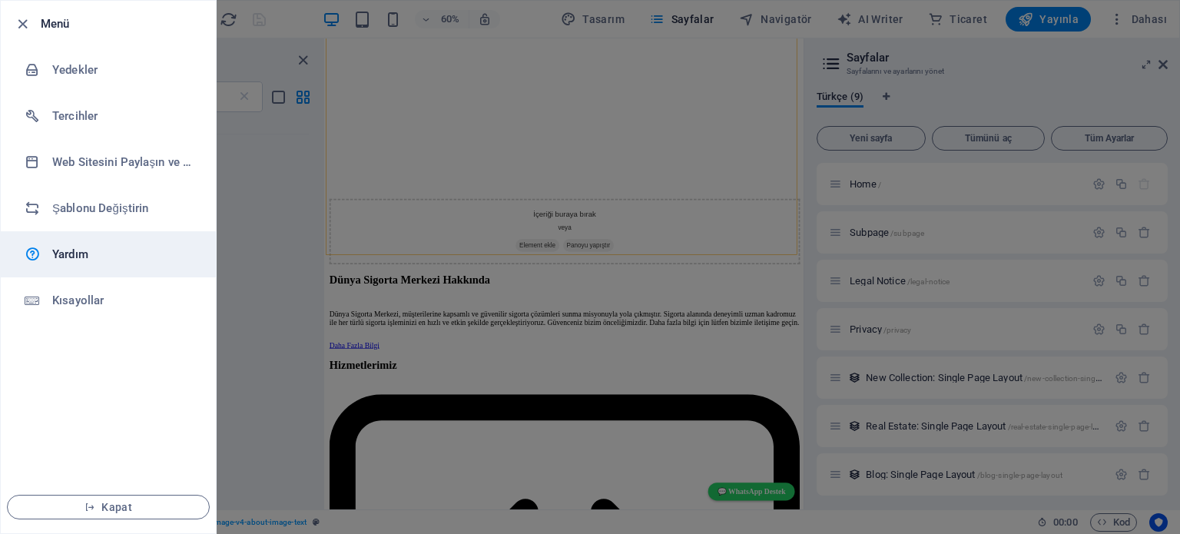
click at [65, 247] on h6 "Yardım" at bounding box center [123, 254] width 142 height 18
